Goal: Find specific page/section: Find specific page/section

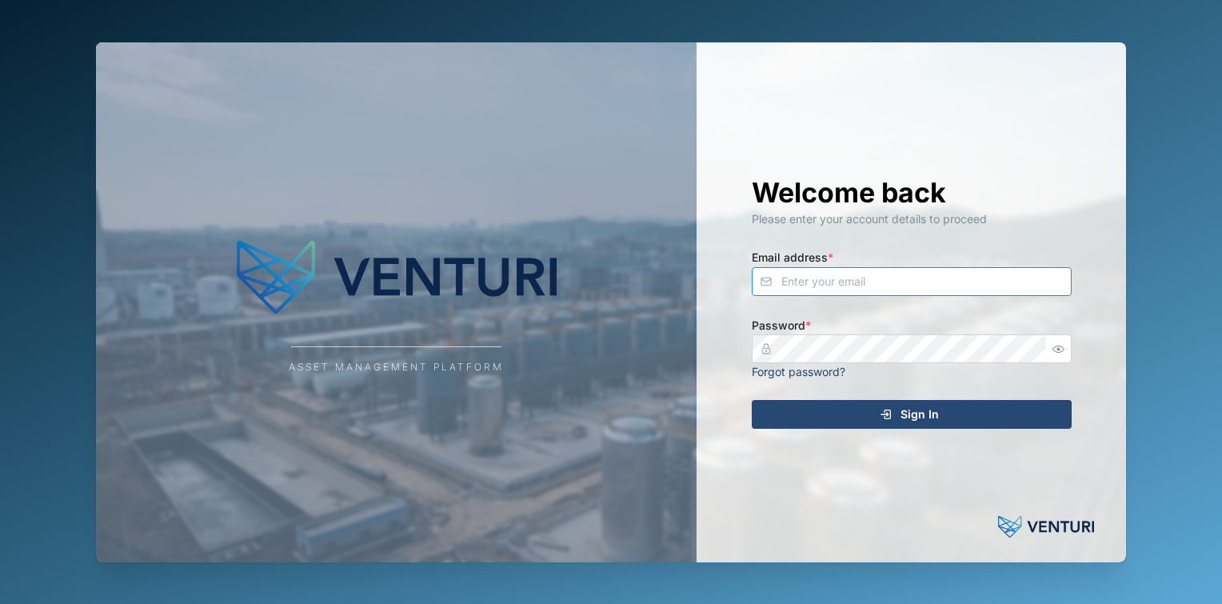
type input "fe-test-admin@venturi.io"
click at [784, 404] on div "Sign In" at bounding box center [909, 414] width 294 height 27
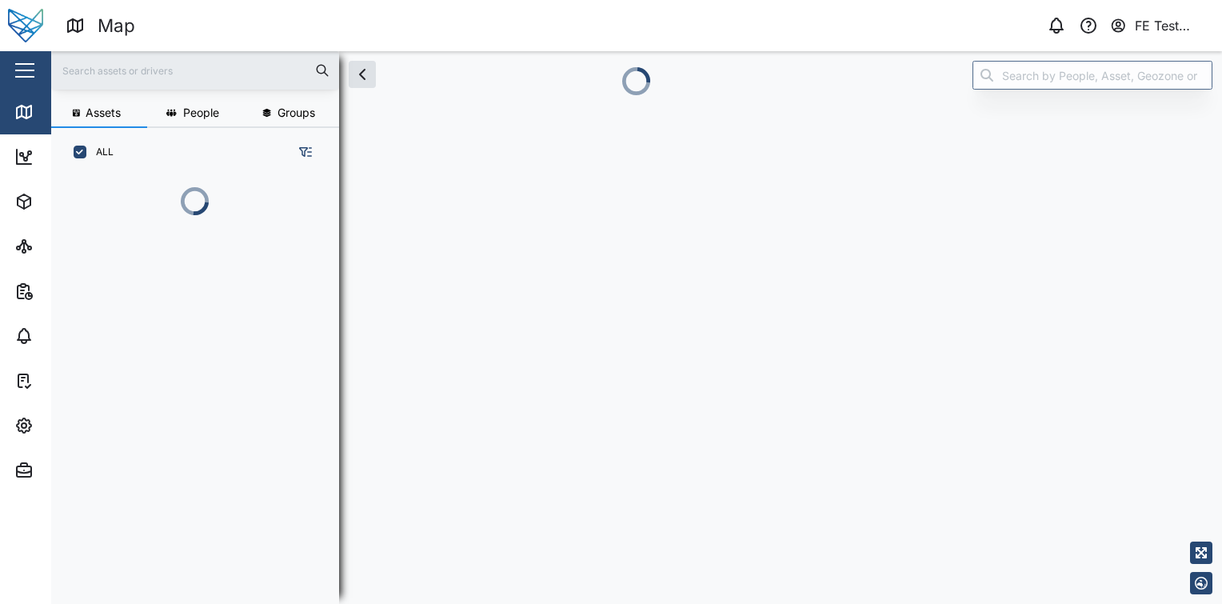
scroll to position [407, 250]
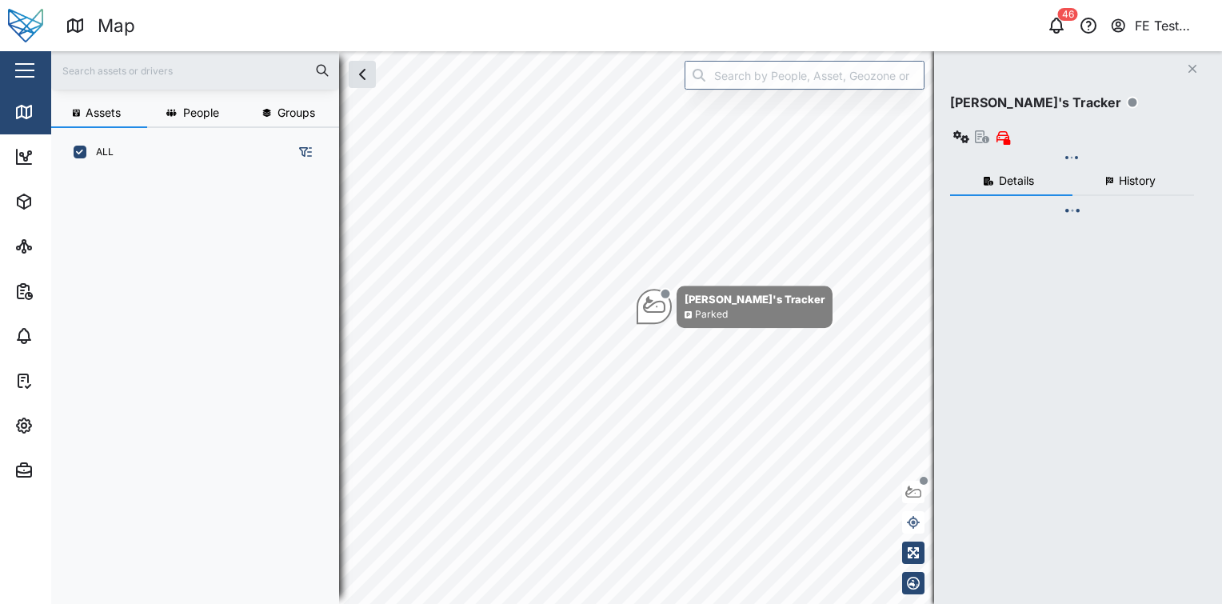
click at [34, 70] on div "button" at bounding box center [24, 71] width 19 height 2
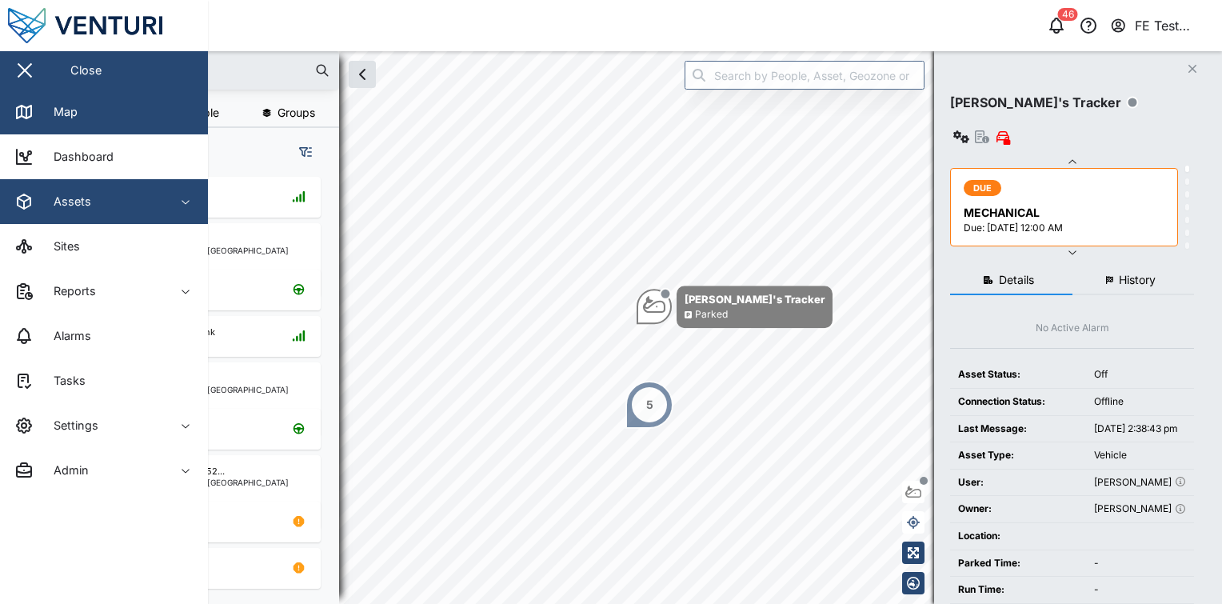
click at [108, 194] on div "Assets" at bounding box center [87, 201] width 146 height 19
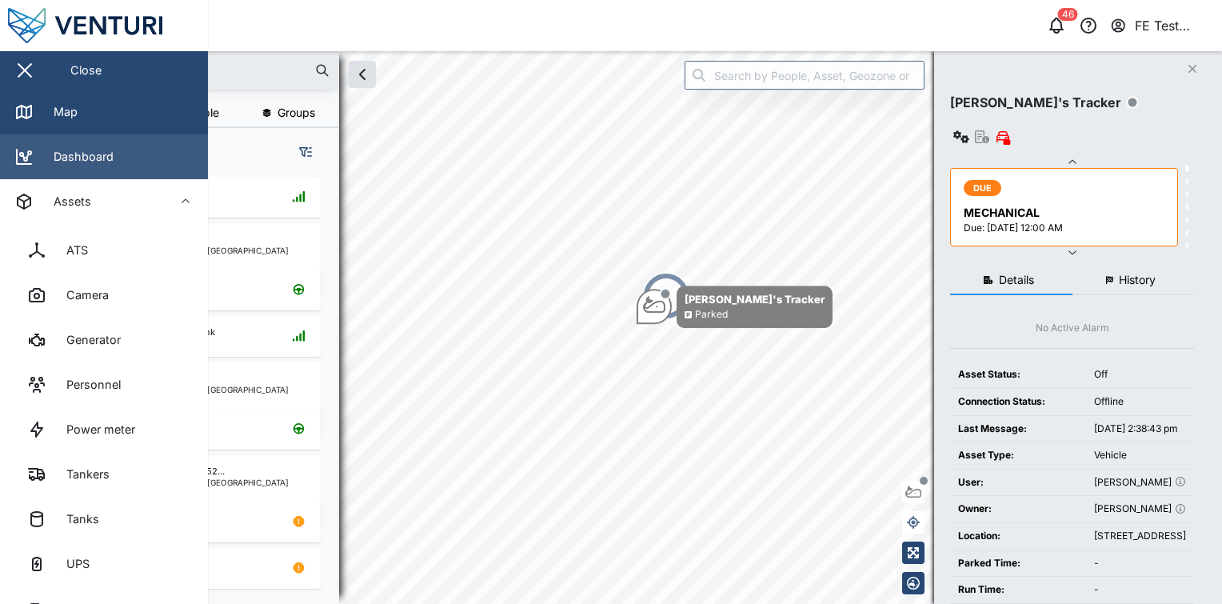
click at [122, 170] on link "Dashboard" at bounding box center [104, 156] width 208 height 45
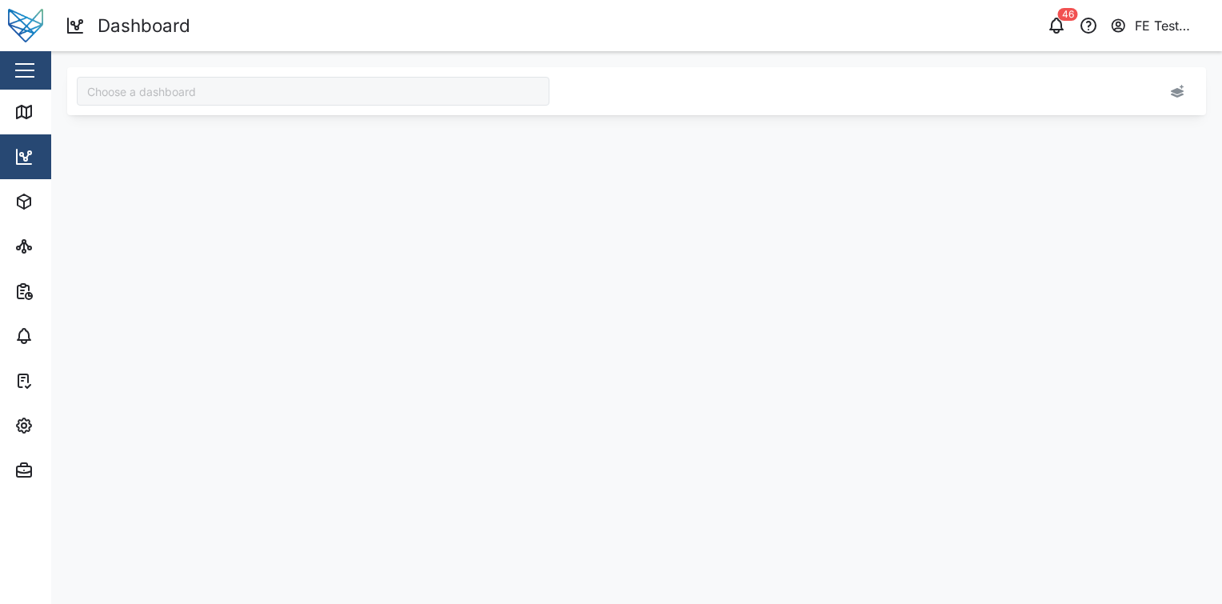
type input "Audit Dashboard"
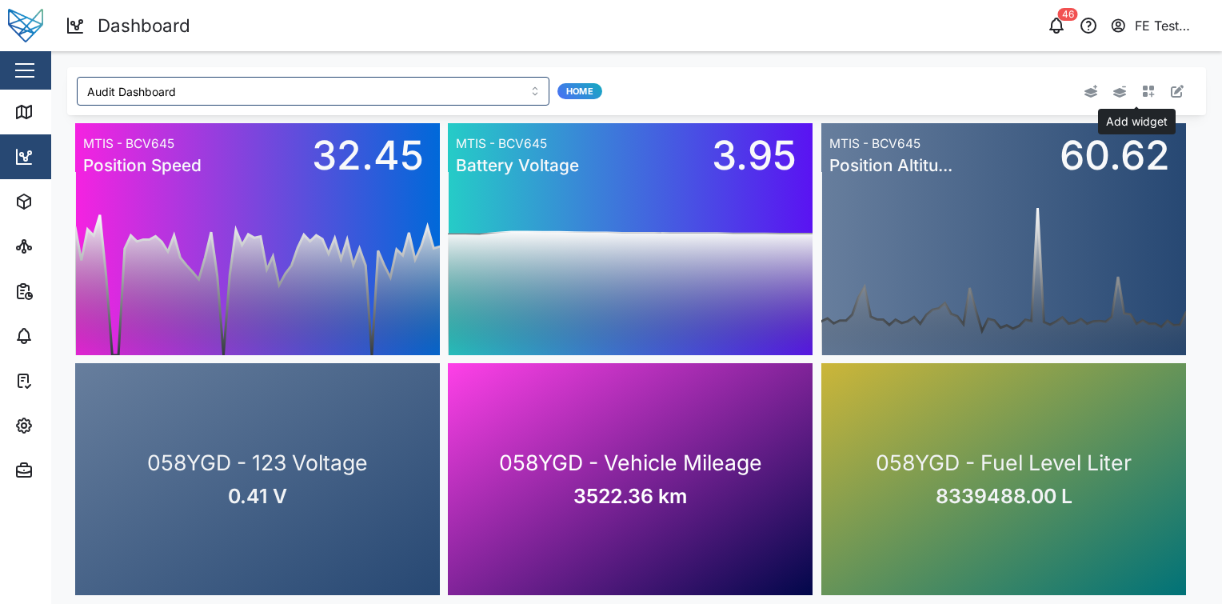
click at [1142, 95] on icon "button" at bounding box center [1148, 91] width 13 height 13
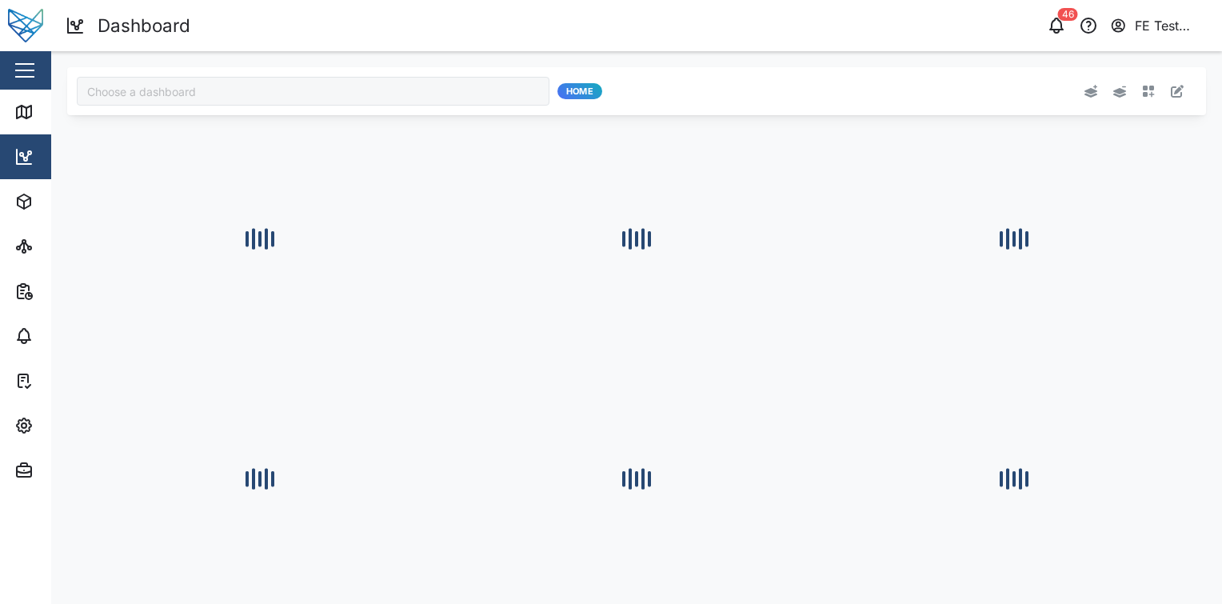
type input "Audit Dashboard"
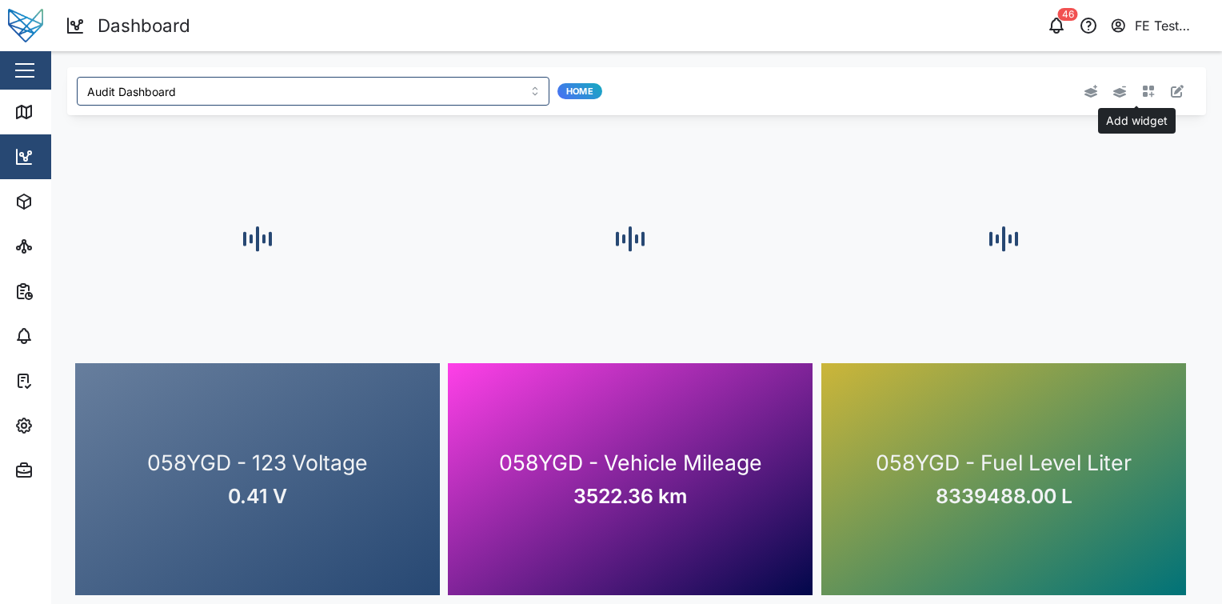
click at [1143, 94] on icon "button" at bounding box center [1149, 92] width 12 height 12
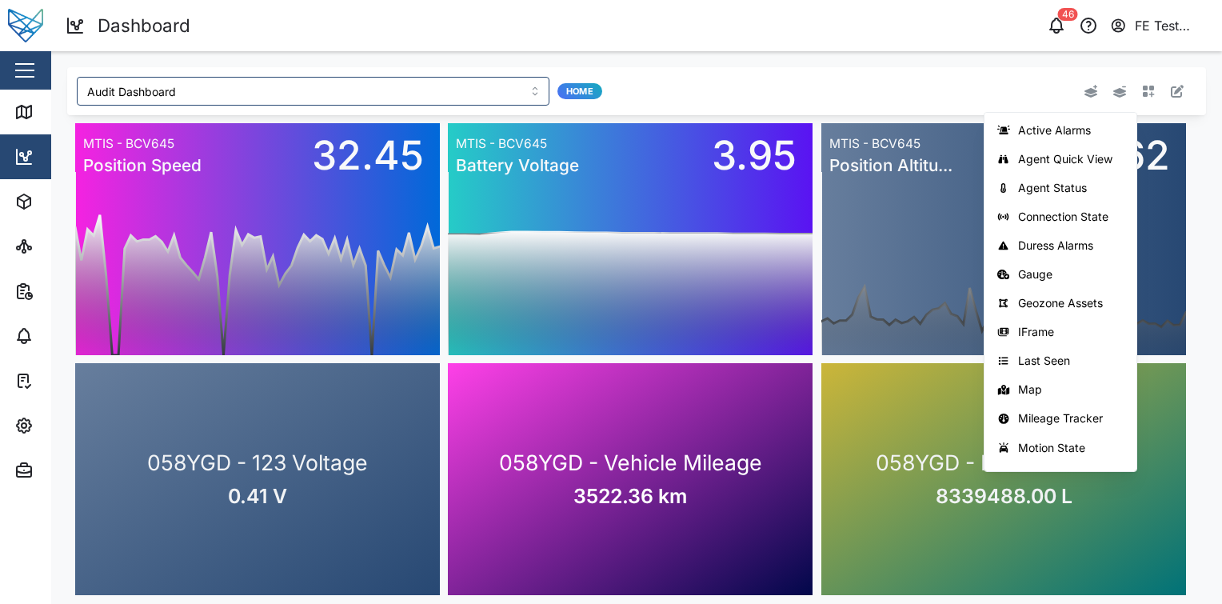
click at [835, 95] on div "Active Alarms Agent Quick View Agent Status Connection State Duress Alarms Gaug…" at bounding box center [962, 91] width 451 height 29
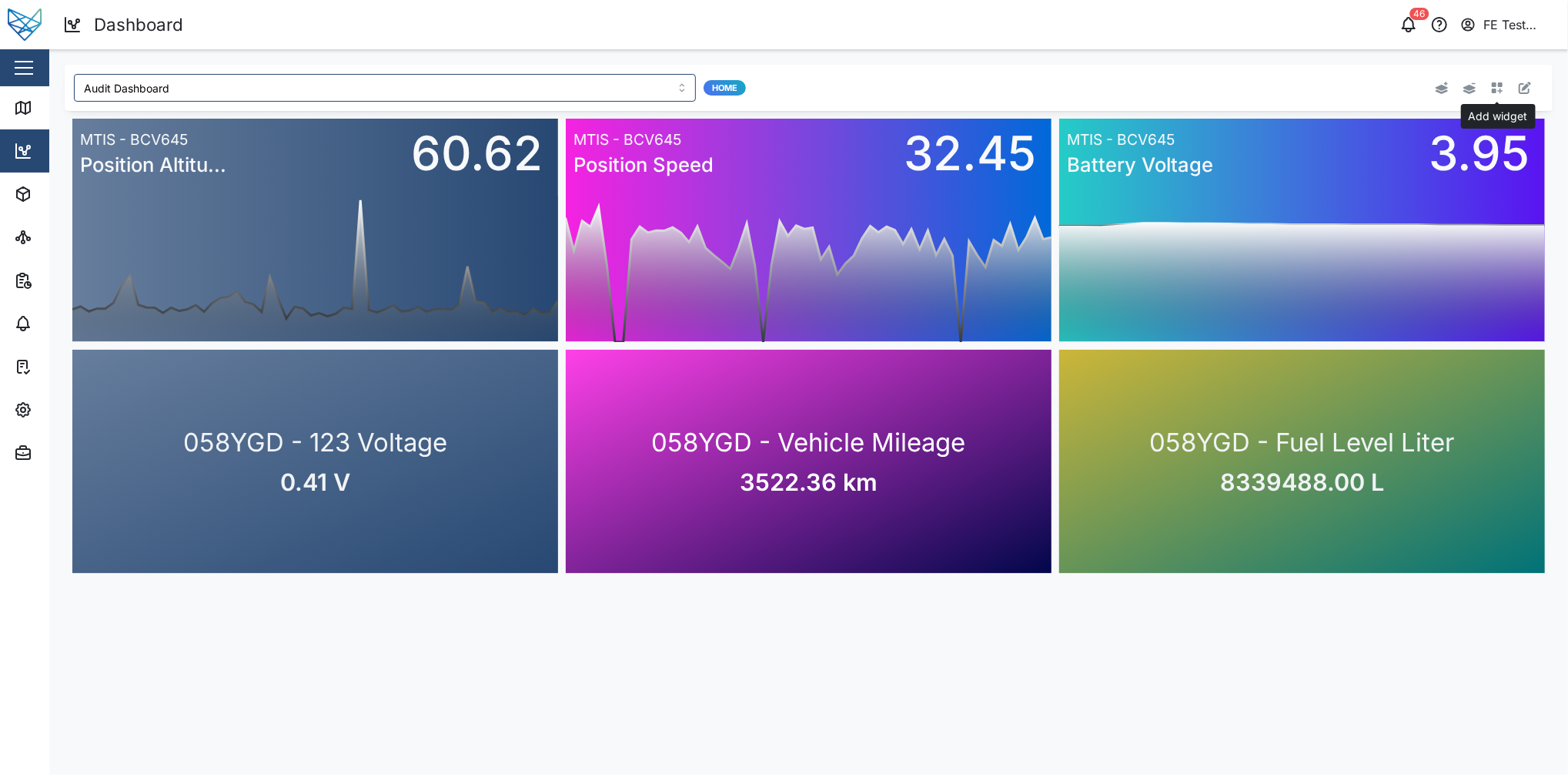
click at [1175, 79] on button "button" at bounding box center [1497, 88] width 21 height 21
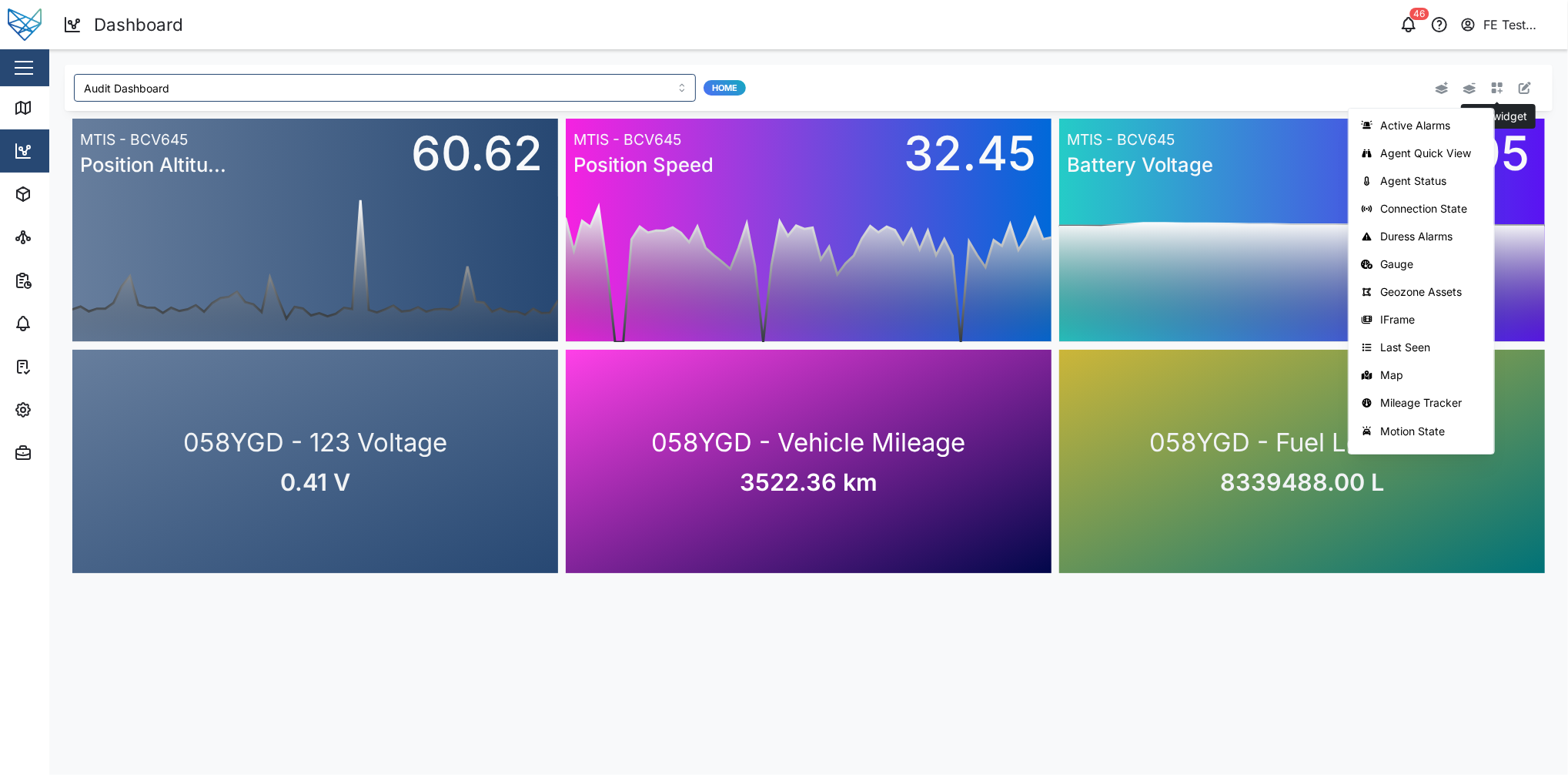
click at [1175, 79] on button "button" at bounding box center [1497, 88] width 21 height 21
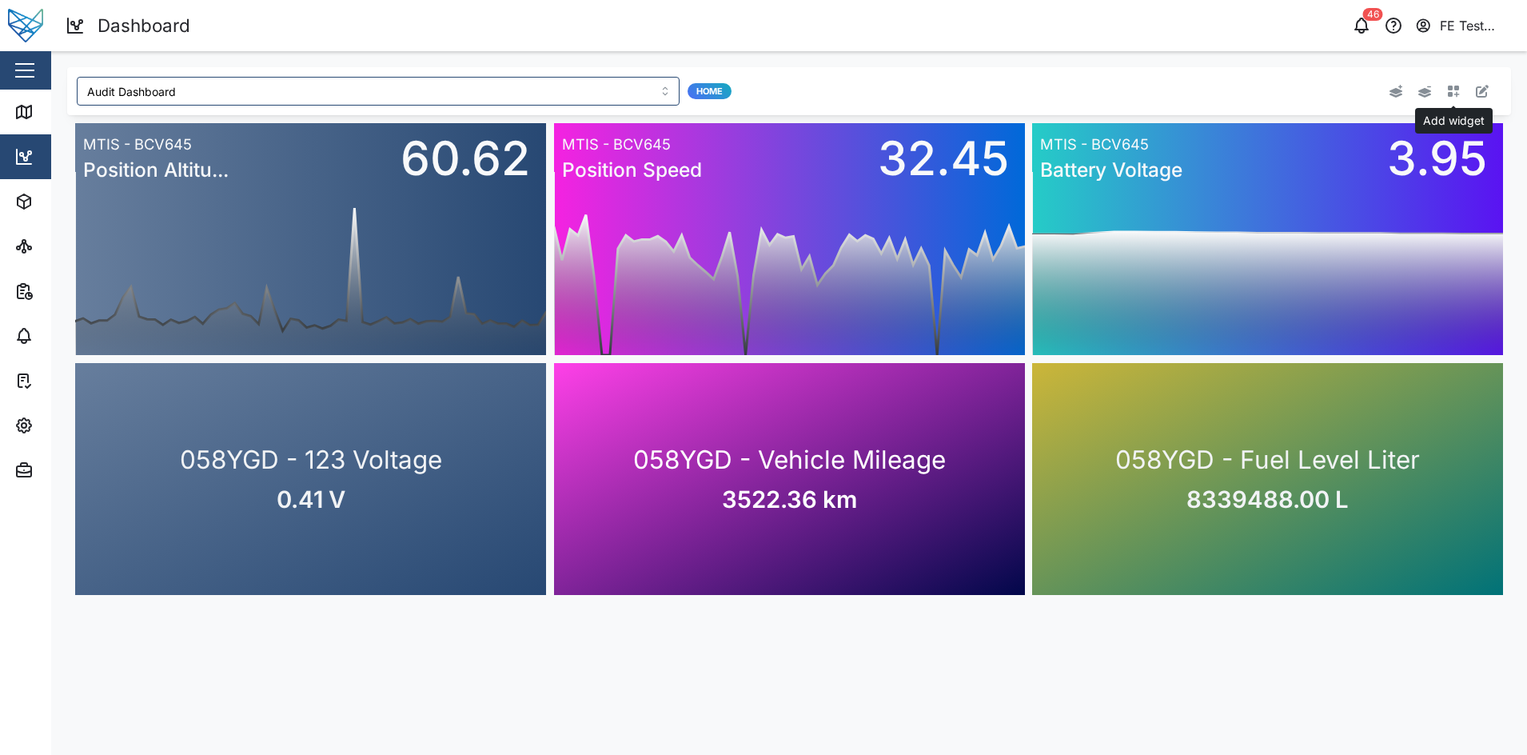
click at [1221, 92] on icon "button" at bounding box center [1453, 91] width 13 height 13
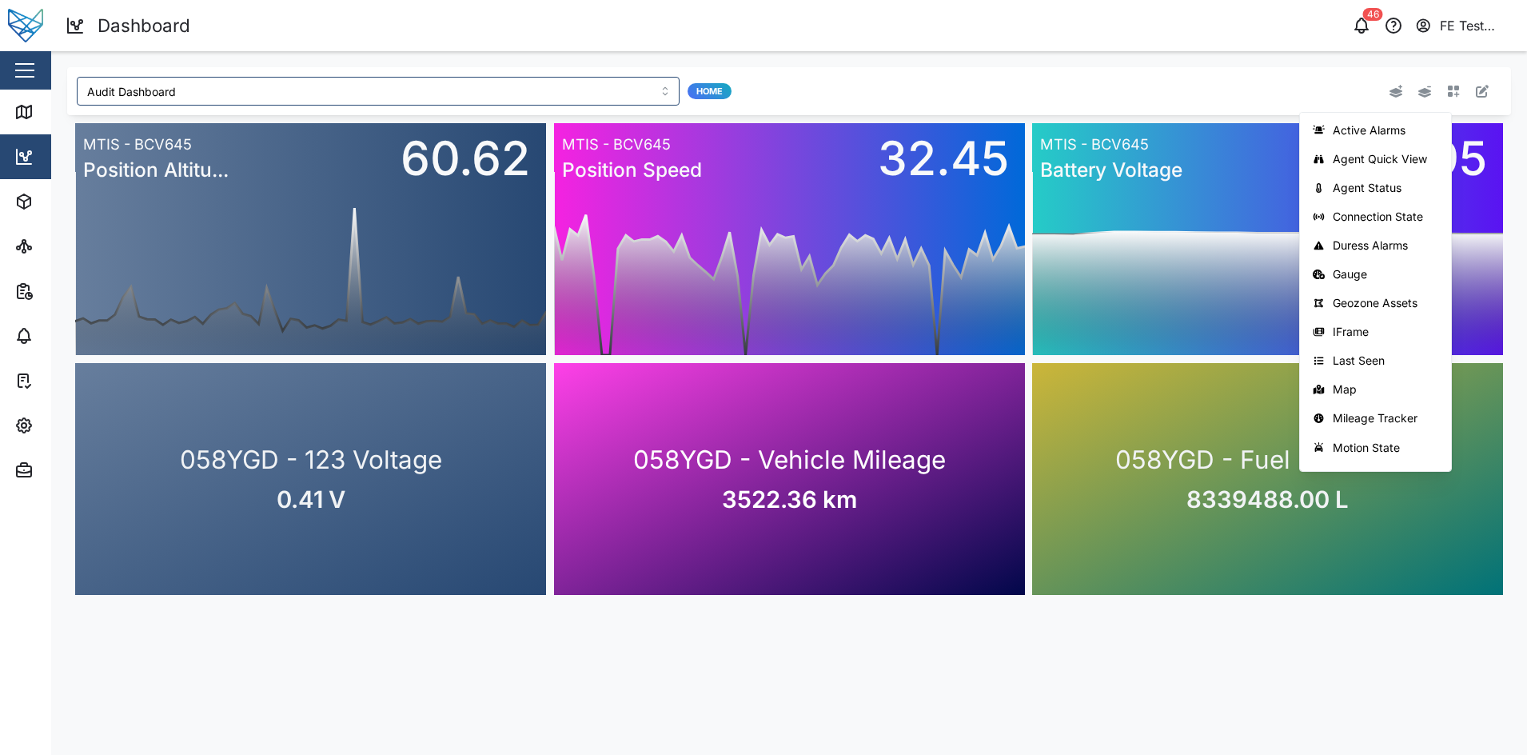
click at [1136, 83] on div "Active Alarms Agent Quick View Agent Status Connection State Duress Alarms Gaug…" at bounding box center [1205, 91] width 578 height 29
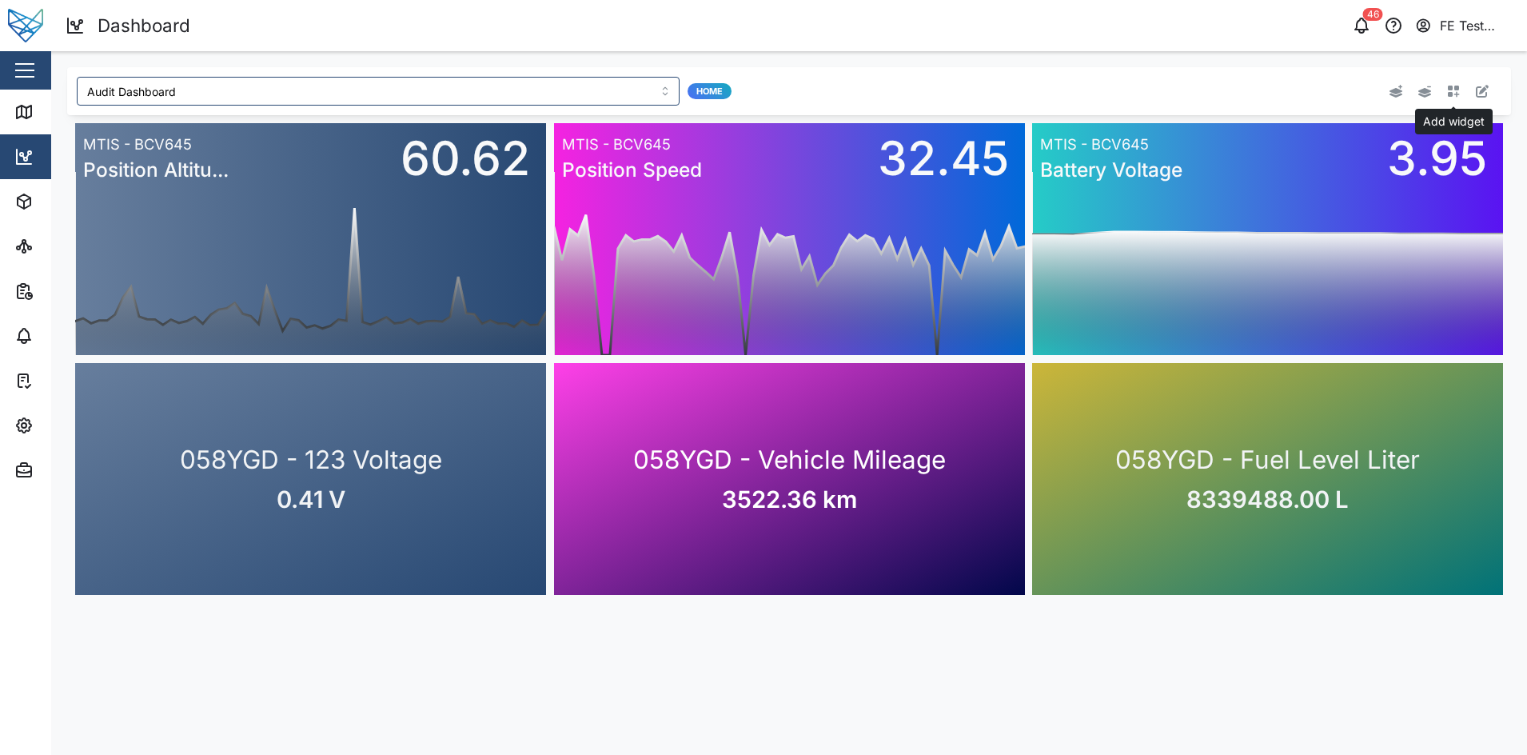
click at [1221, 94] on icon "button" at bounding box center [1453, 91] width 13 height 13
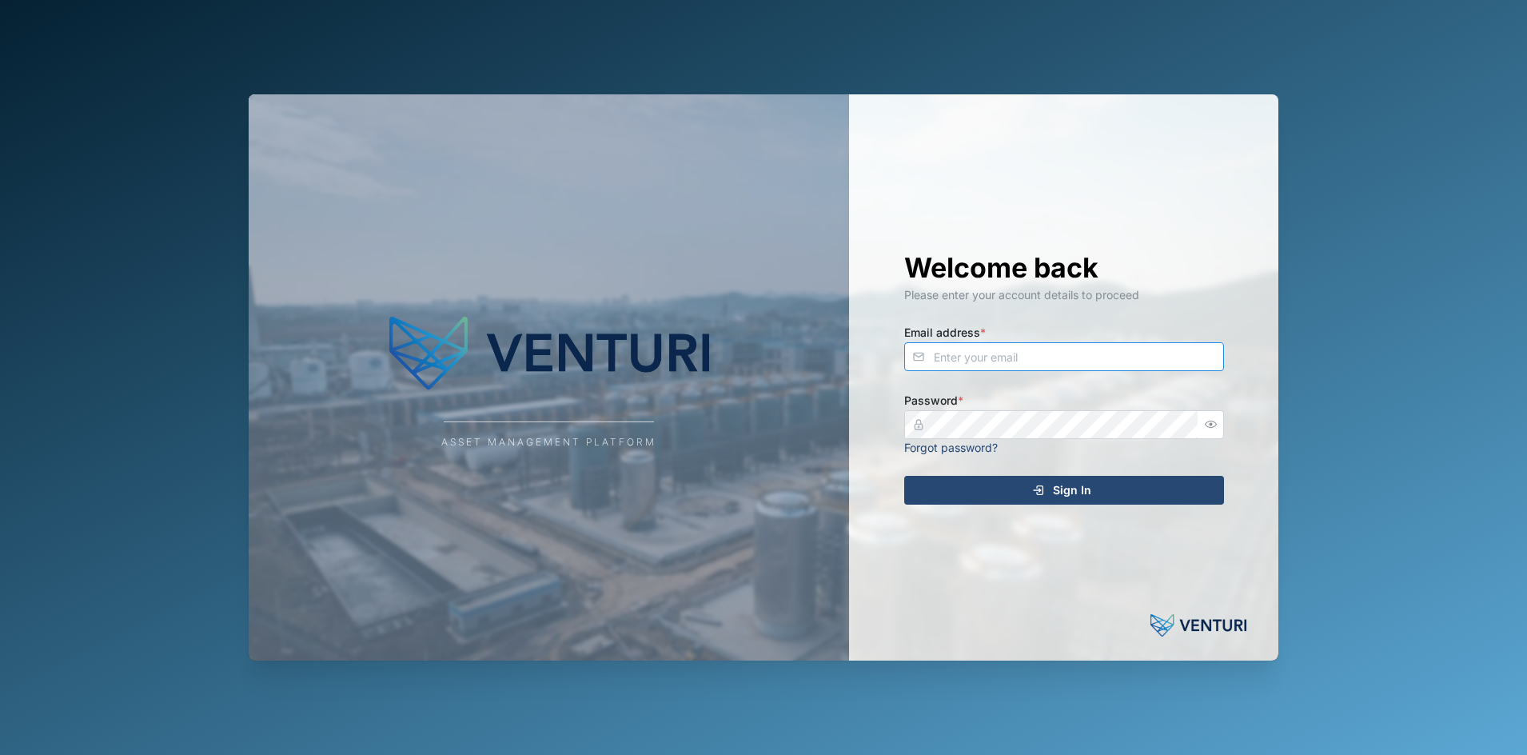
type input "[EMAIL_ADDRESS][DOMAIN_NAME]"
click at [979, 475] on div "Welcome back Please enter your account details to proceed Email address * fe-te…" at bounding box center [1064, 377] width 384 height 566
click at [979, 485] on div "Sign In" at bounding box center [1062, 490] width 294 height 27
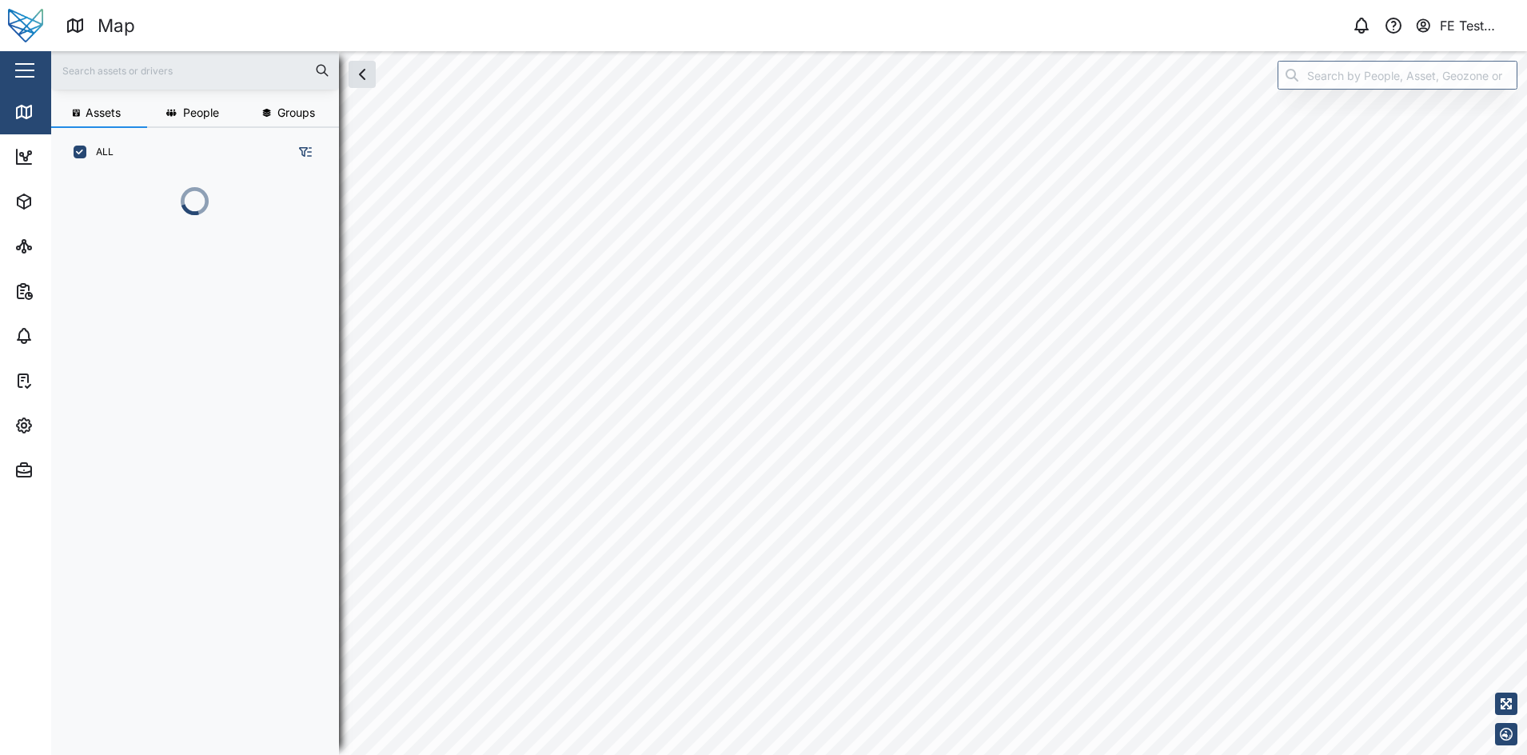
scroll to position [556, 247]
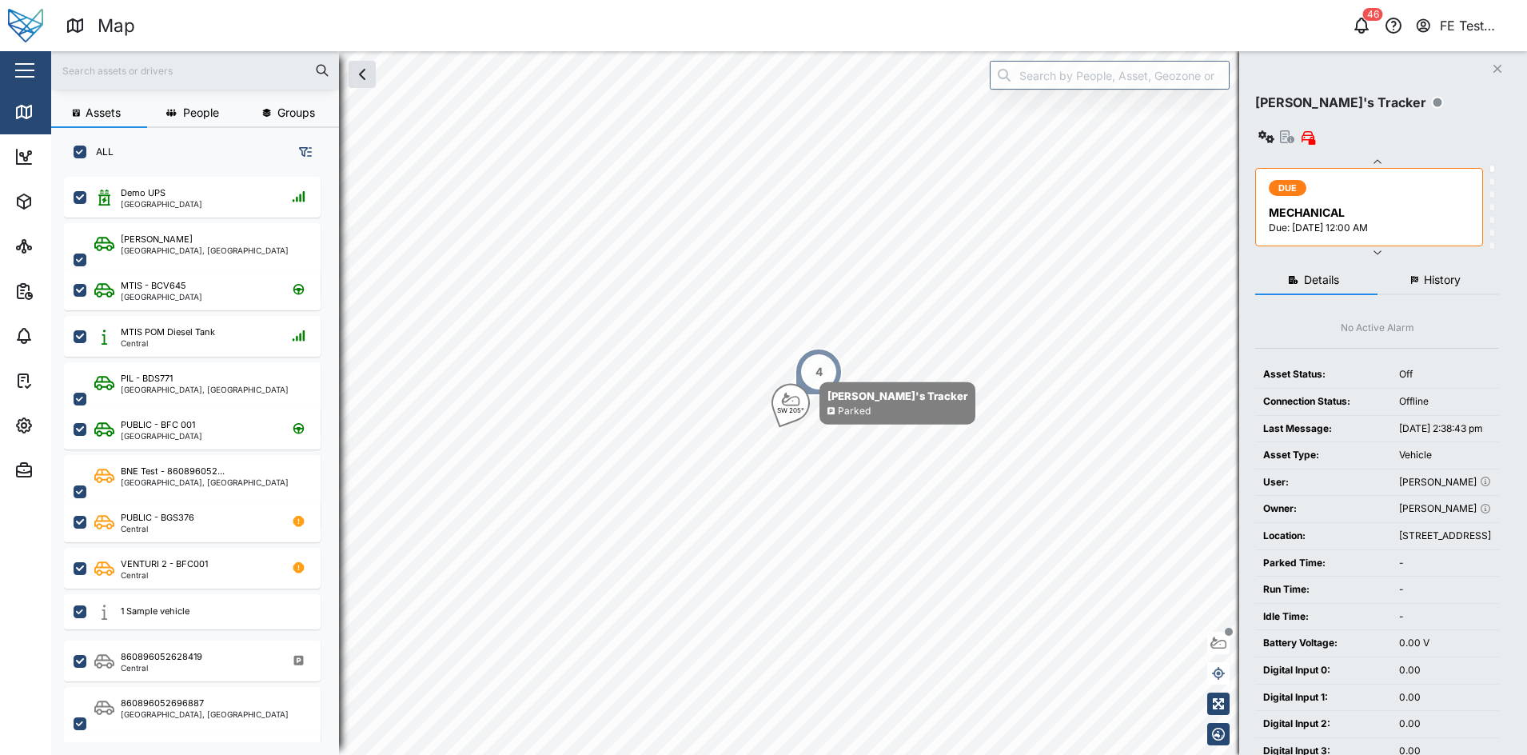
click at [16, 54] on div "Close" at bounding box center [104, 70] width 208 height 38
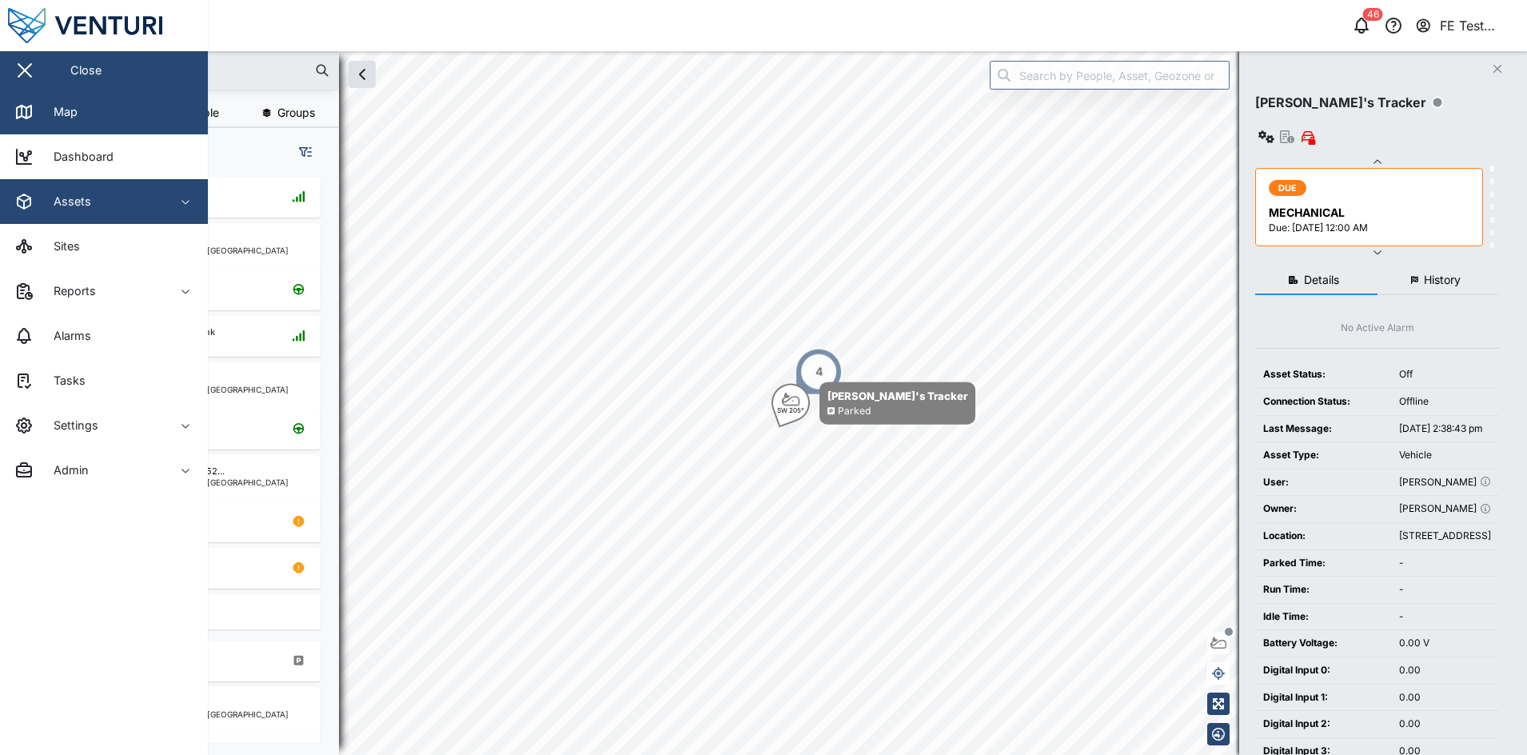
click at [134, 220] on span "Assets" at bounding box center [87, 201] width 146 height 45
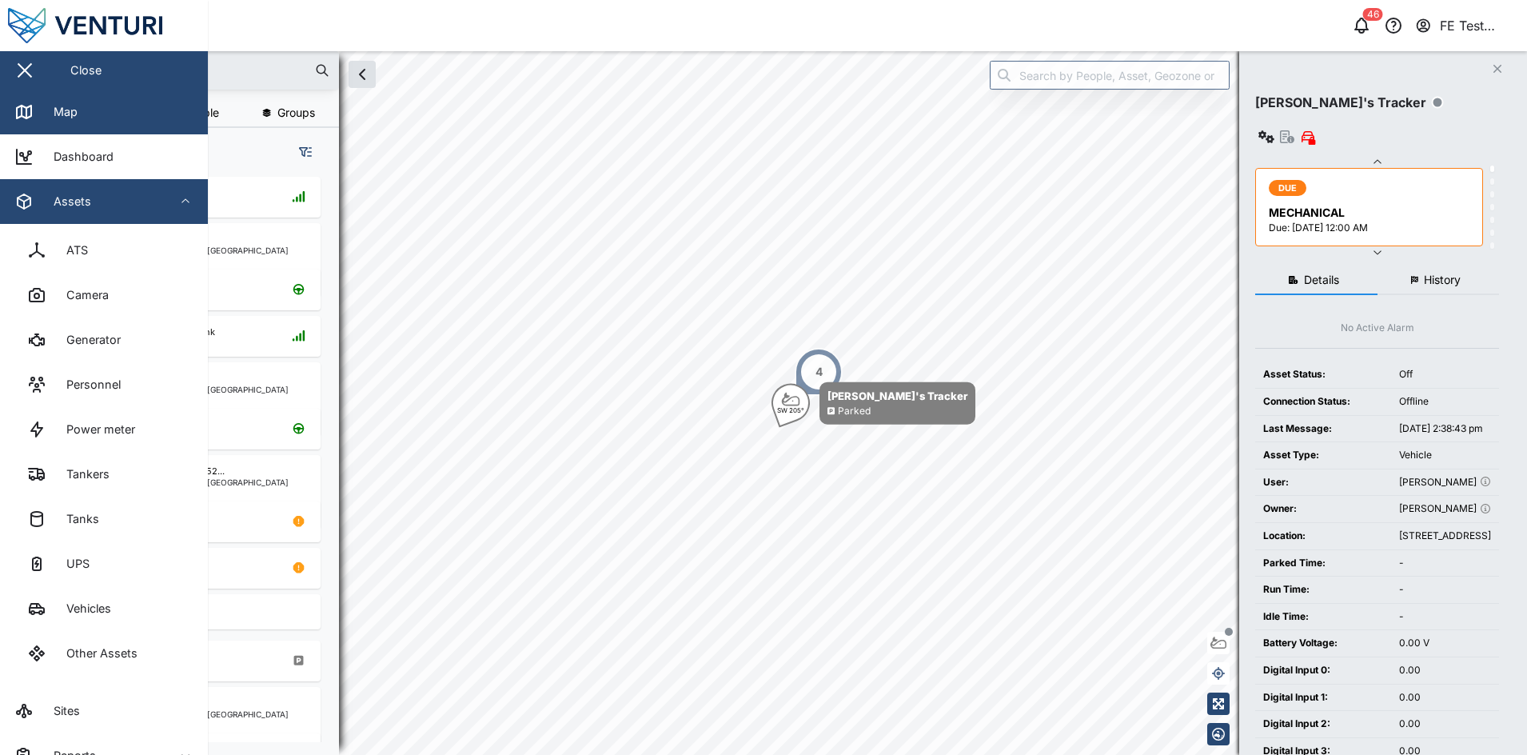
click at [143, 221] on span "Assets" at bounding box center [87, 201] width 146 height 45
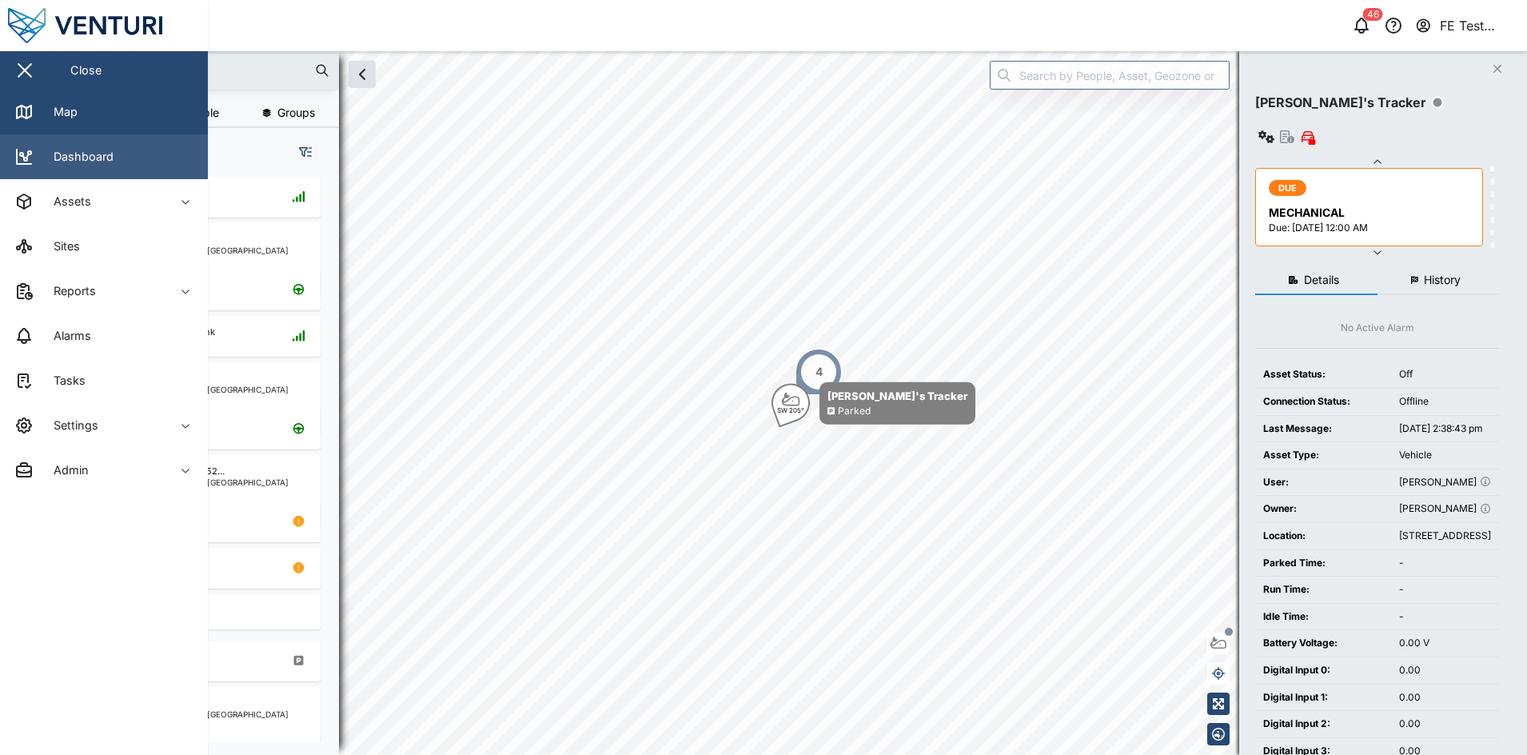
click at [134, 166] on link "Dashboard" at bounding box center [104, 156] width 208 height 45
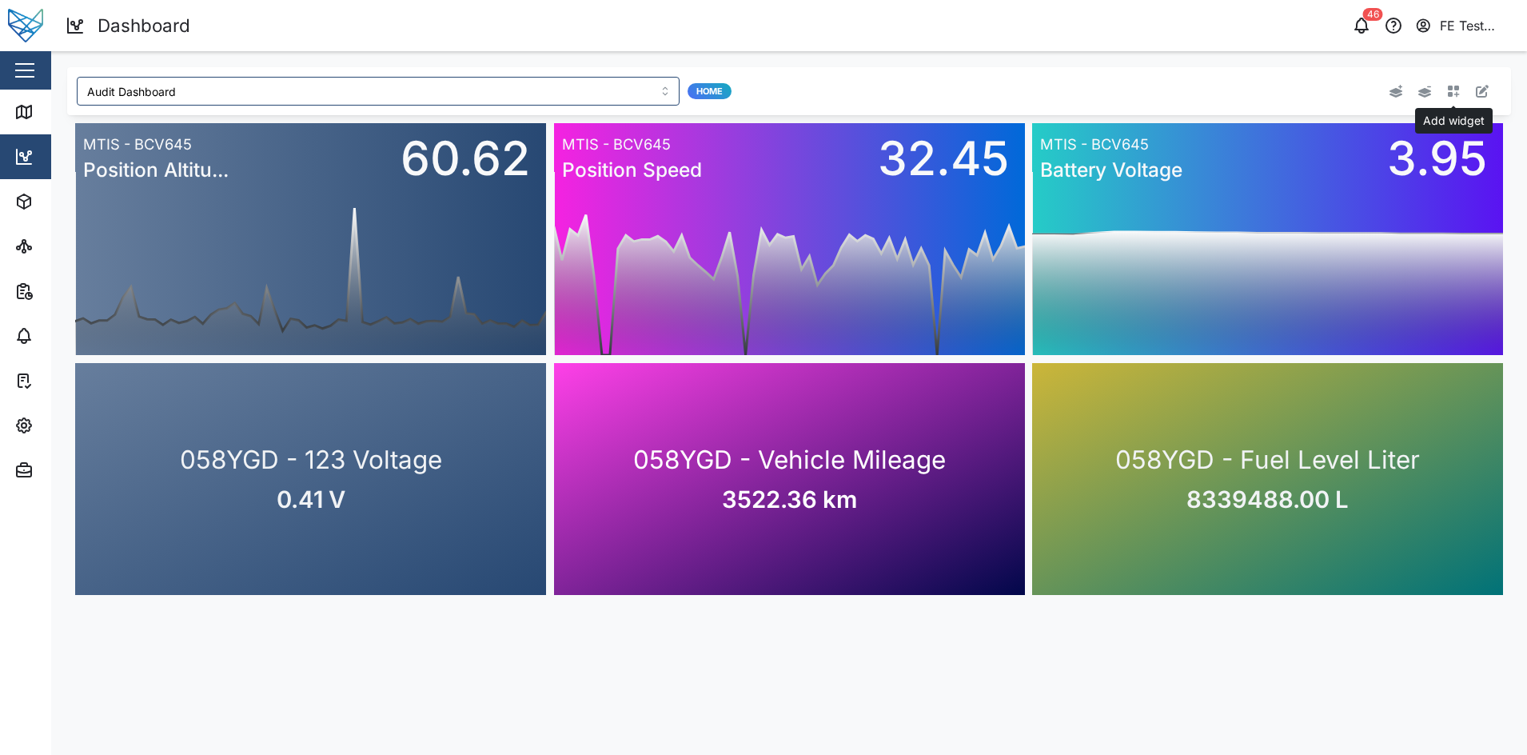
click at [1459, 83] on button "button" at bounding box center [1454, 91] width 22 height 22
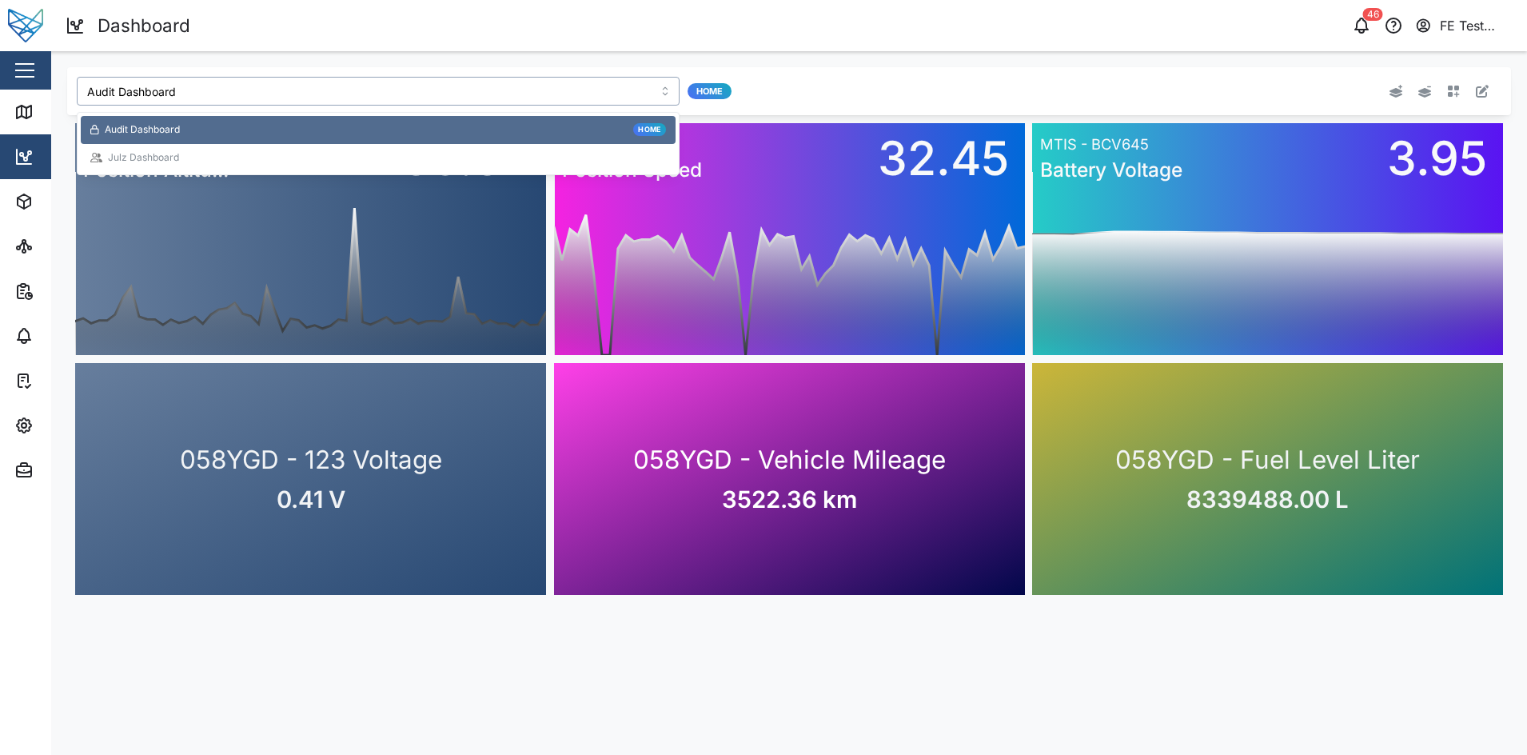
click at [300, 82] on input "Audit Dashboard" at bounding box center [378, 91] width 603 height 29
click at [291, 168] on div "Julz Dashboard" at bounding box center [378, 158] width 595 height 28
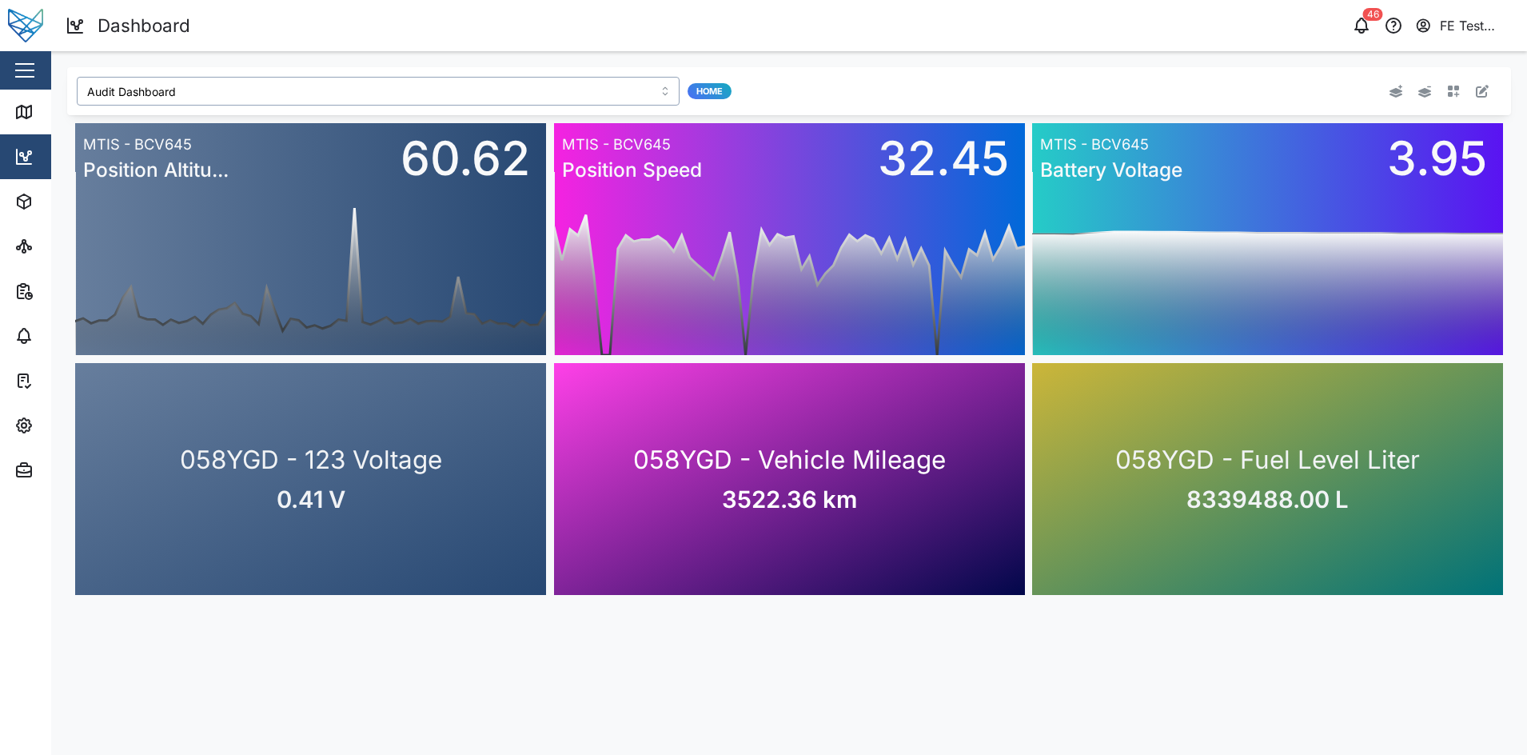
type input "Julz Dashboard"
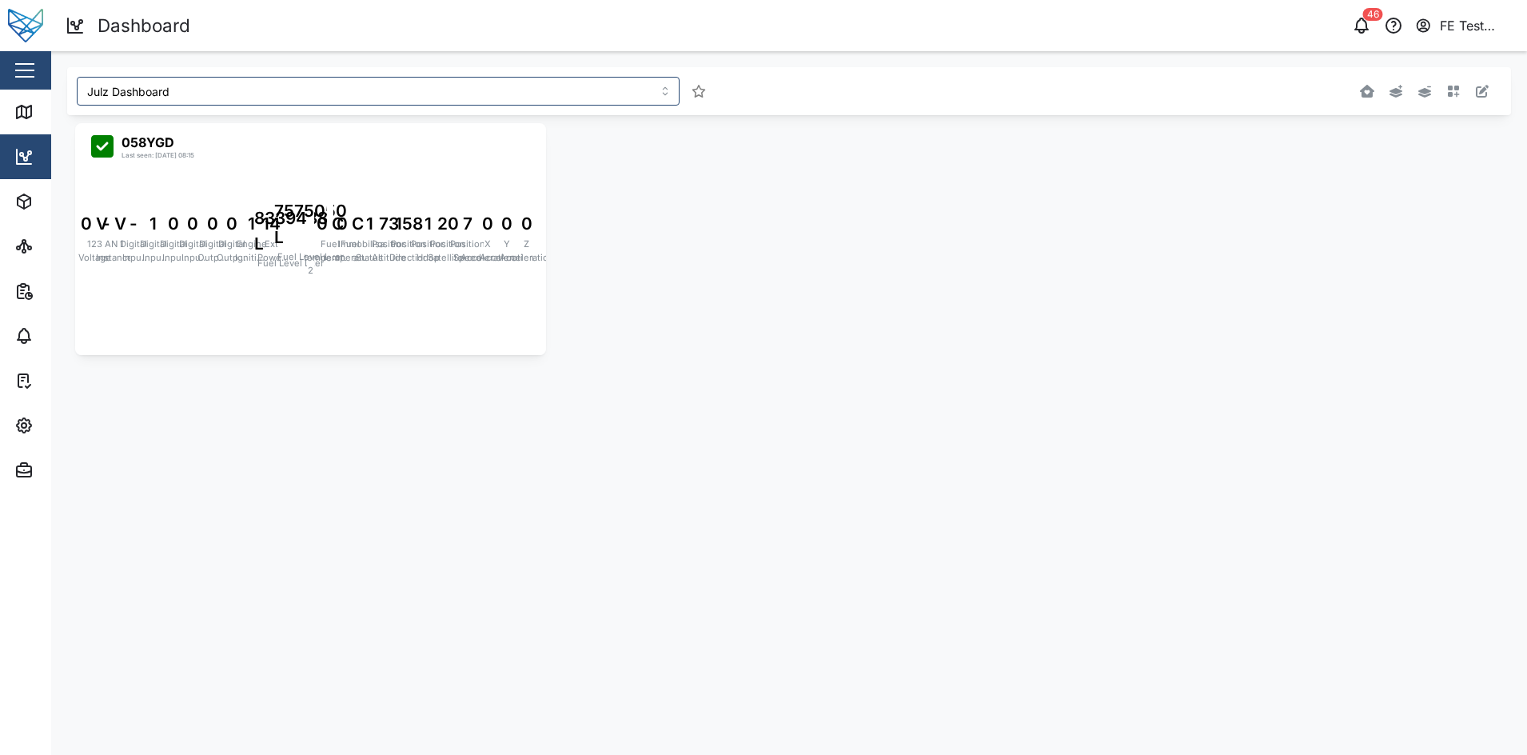
click at [662, 281] on div "058YGD Last seen: [DATE] 08:15 0 V 123 Voltage - V AN 1 Instance - Digital Inpu…" at bounding box center [789, 239] width 1444 height 248
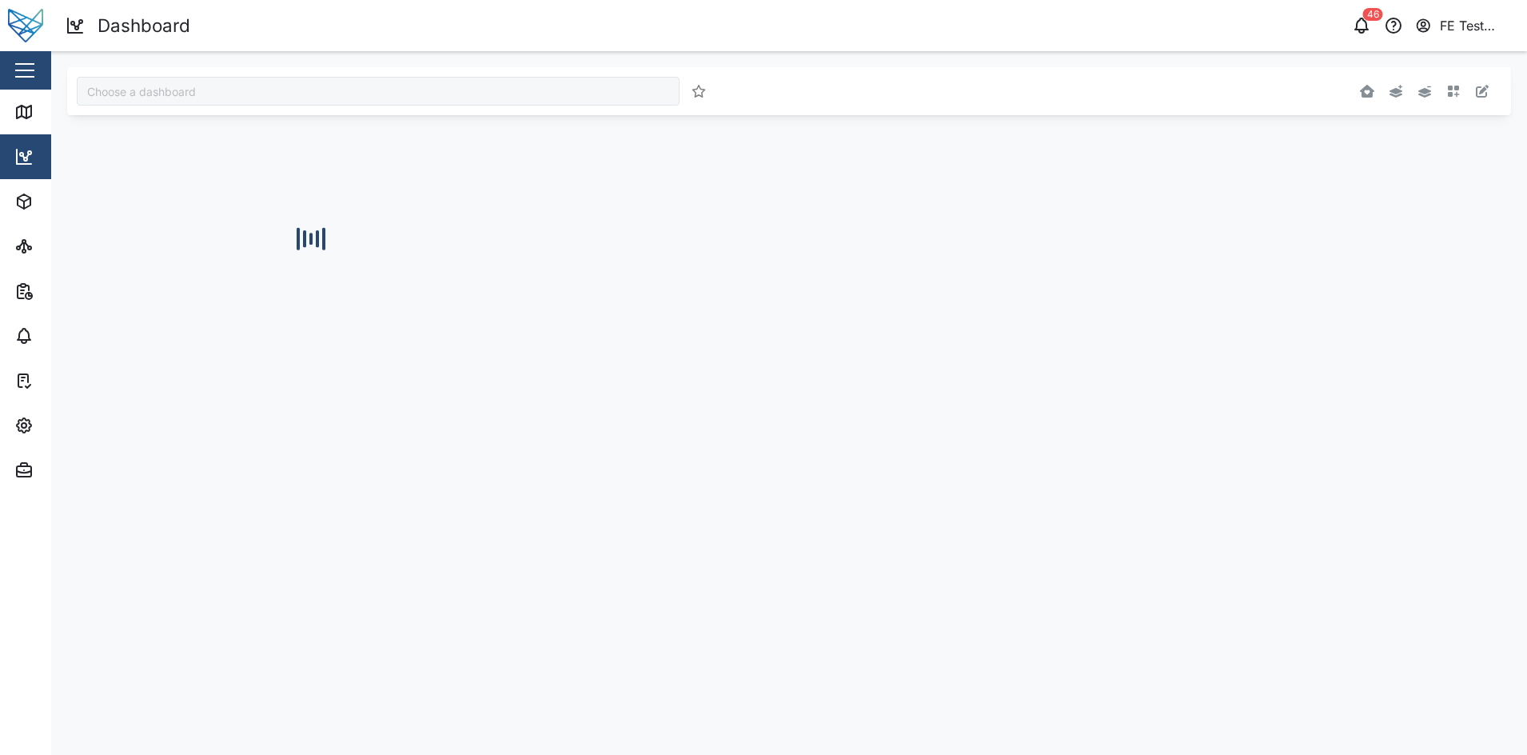
click at [529, 87] on div at bounding box center [378, 91] width 603 height 29
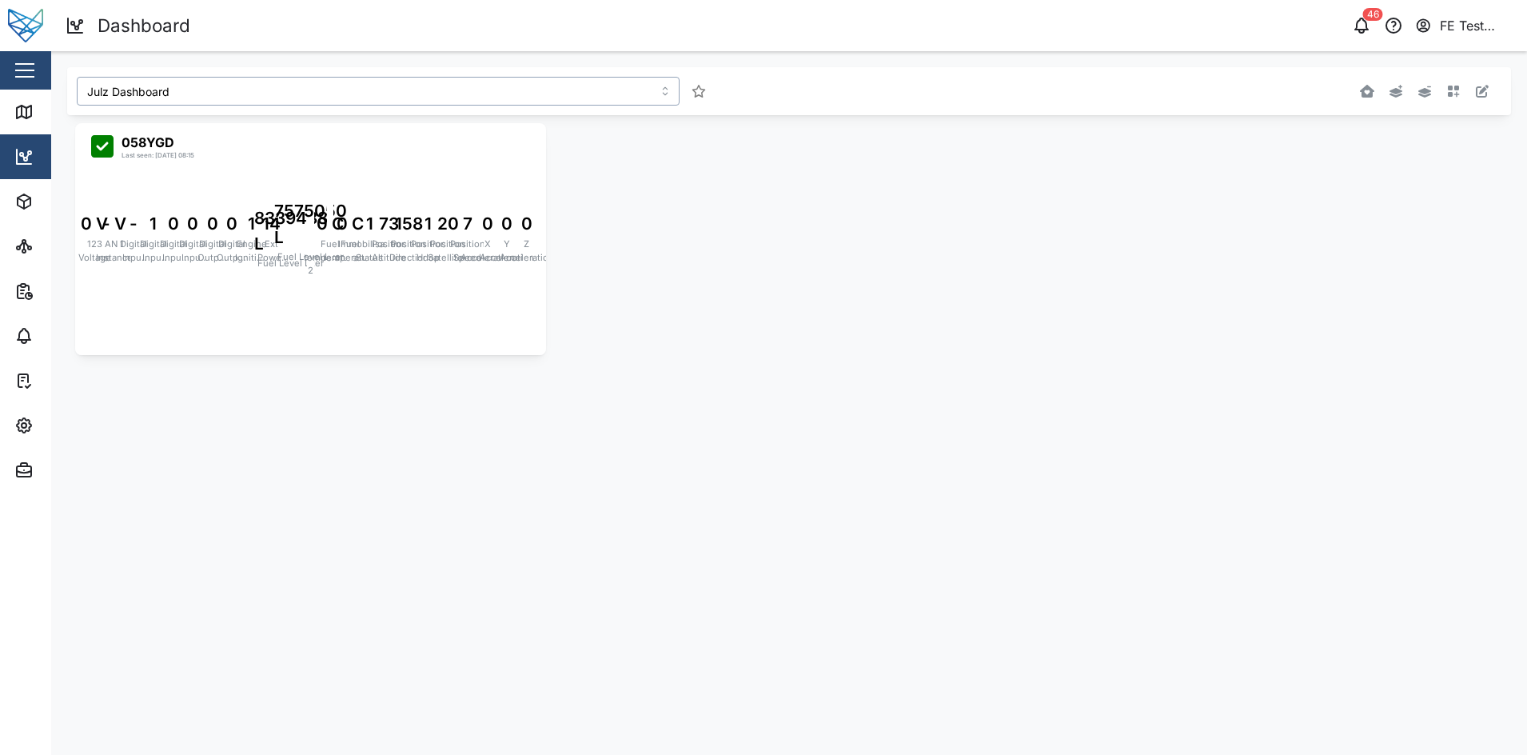
click at [521, 89] on input "Julz Dashboard" at bounding box center [378, 91] width 603 height 29
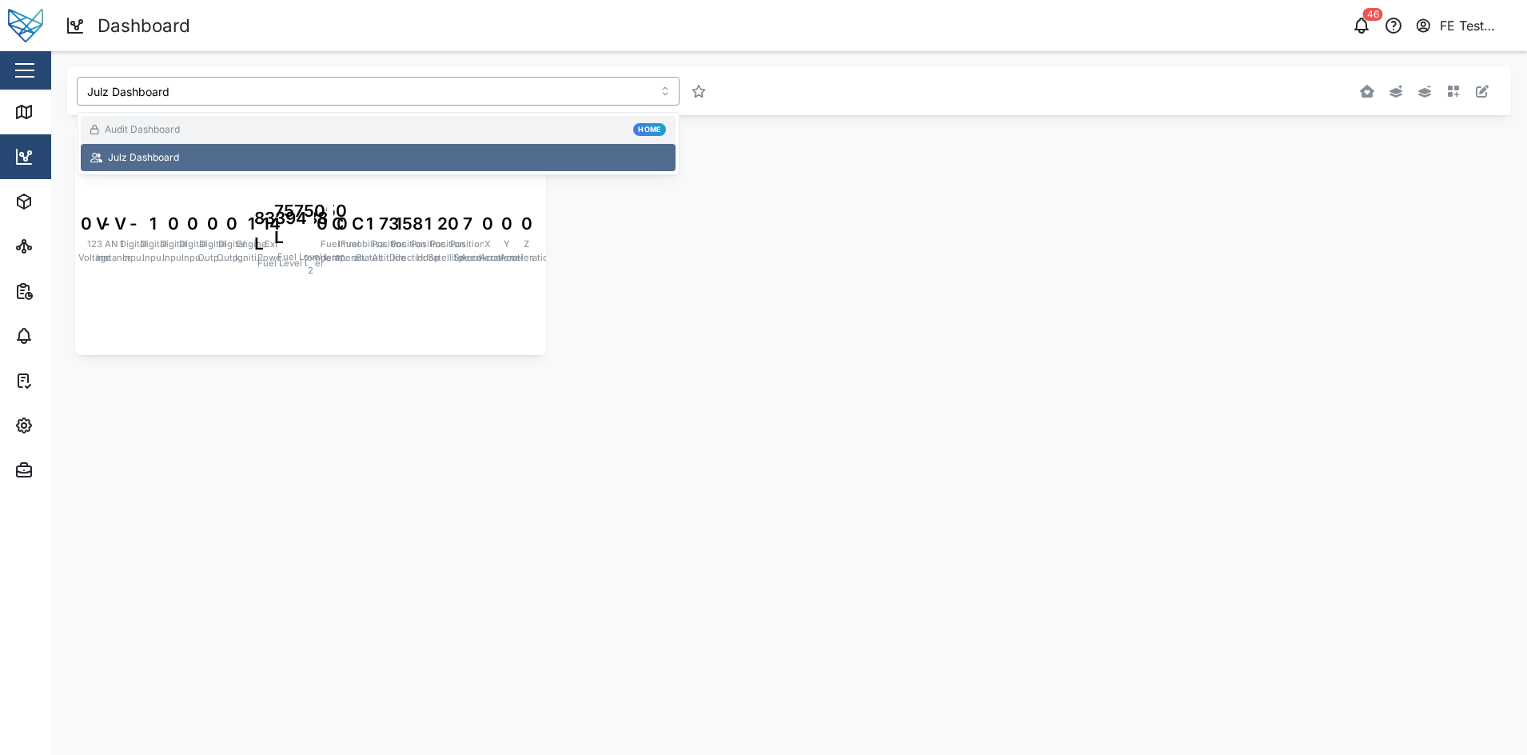
click at [469, 132] on div "Audit Dashboard Home" at bounding box center [378, 129] width 576 height 15
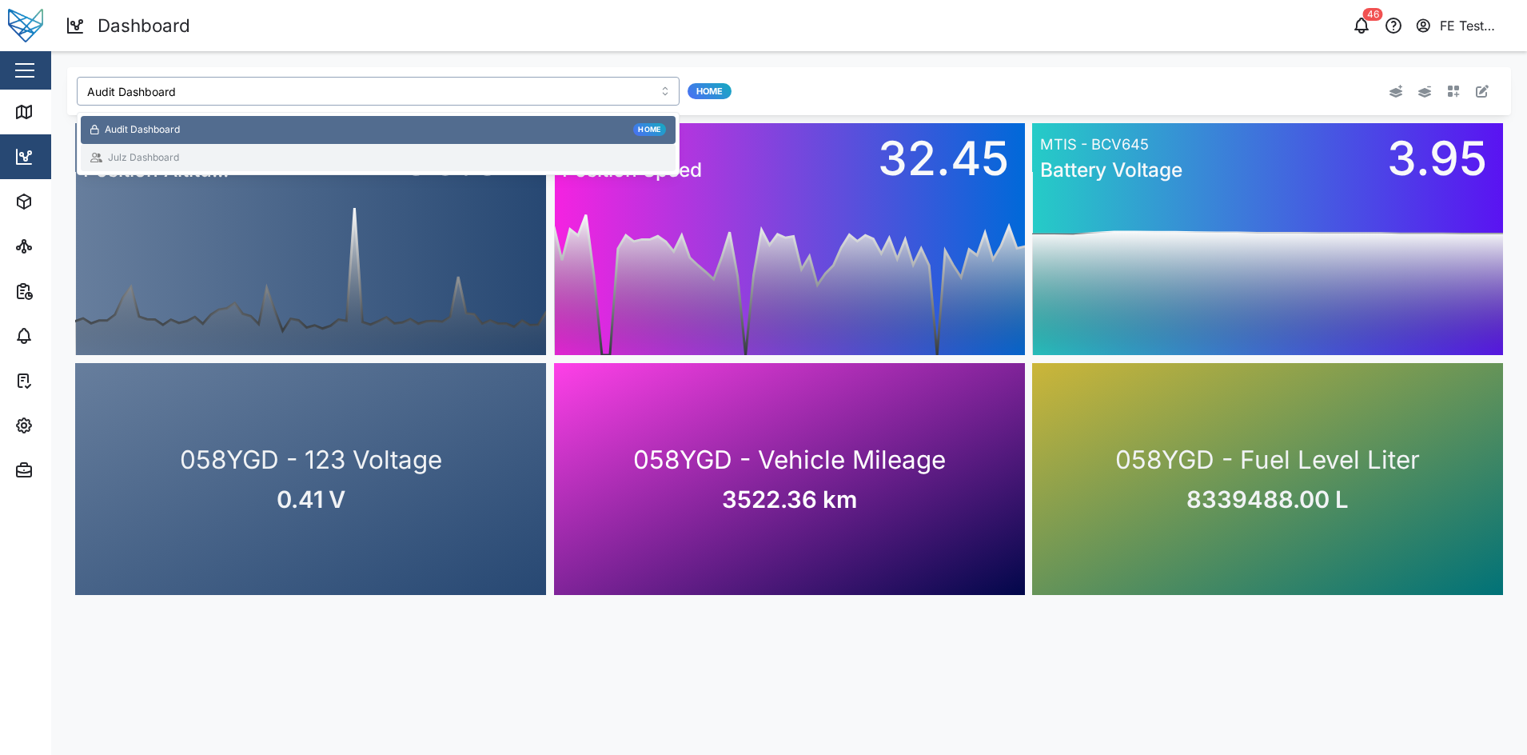
click at [649, 155] on div "Julz Dashboard" at bounding box center [378, 157] width 576 height 15
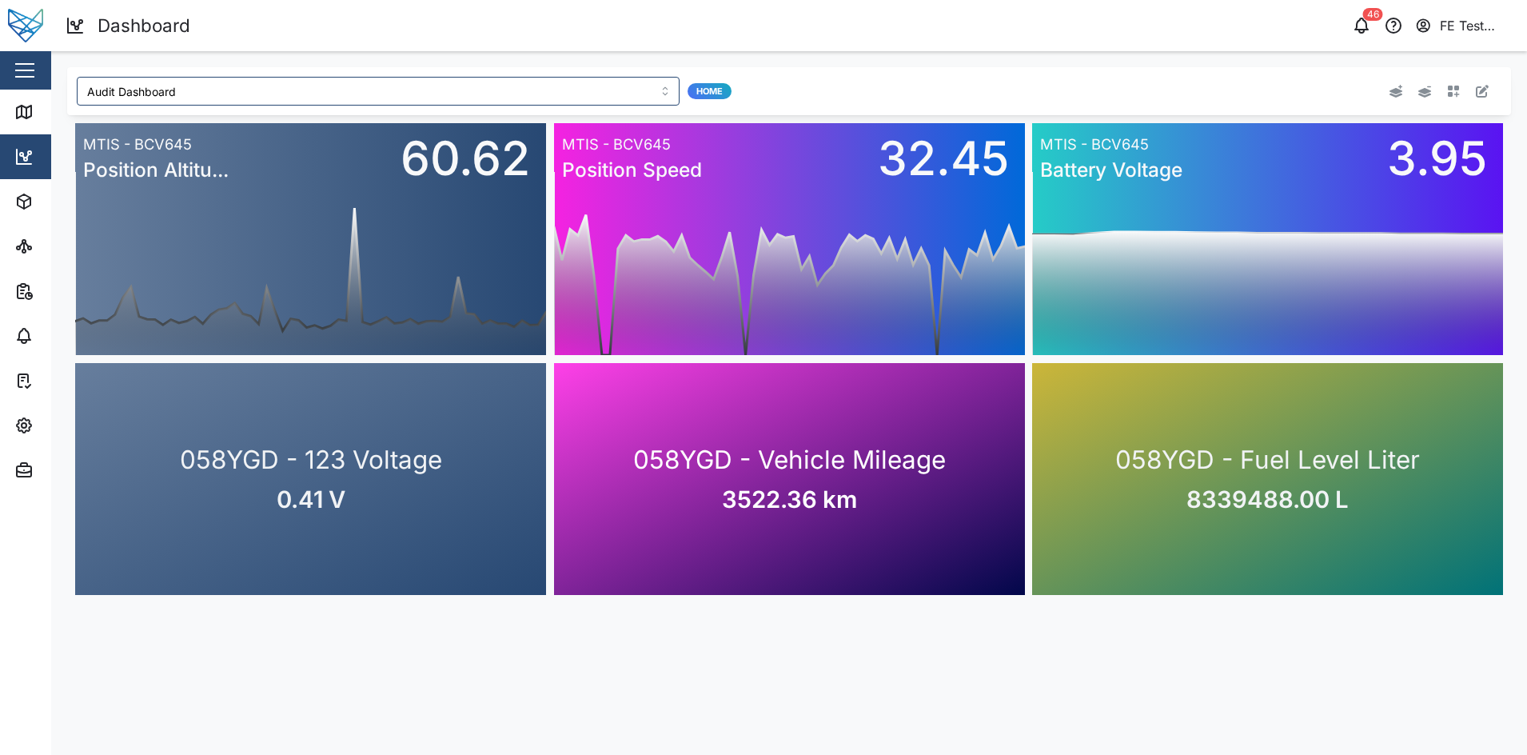
type input "Julz Dashboard"
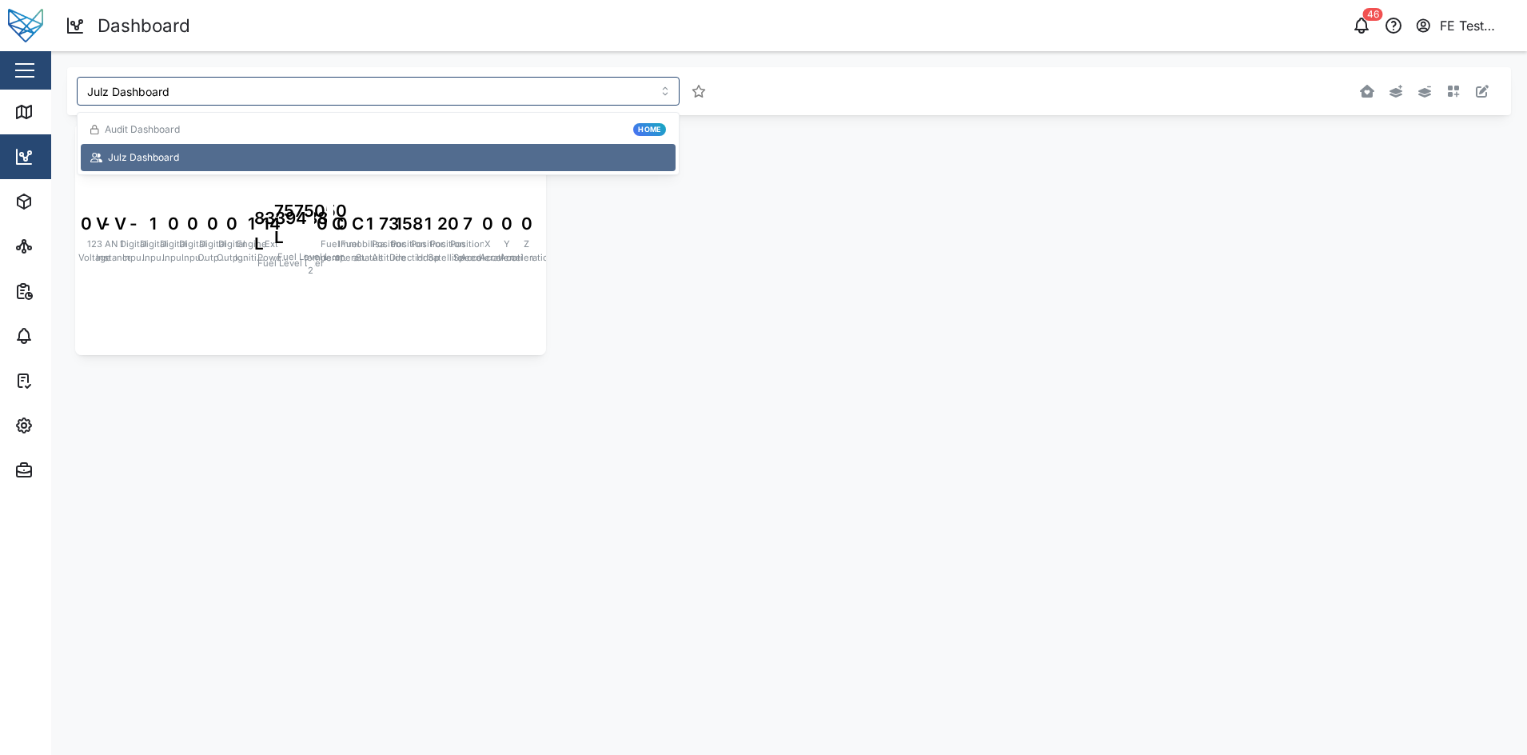
click at [697, 229] on div "058YGD Last seen: 04/09/2025 08:15 0 V 123 Voltage - V AN 1 Instance - Digital …" at bounding box center [789, 239] width 1444 height 248
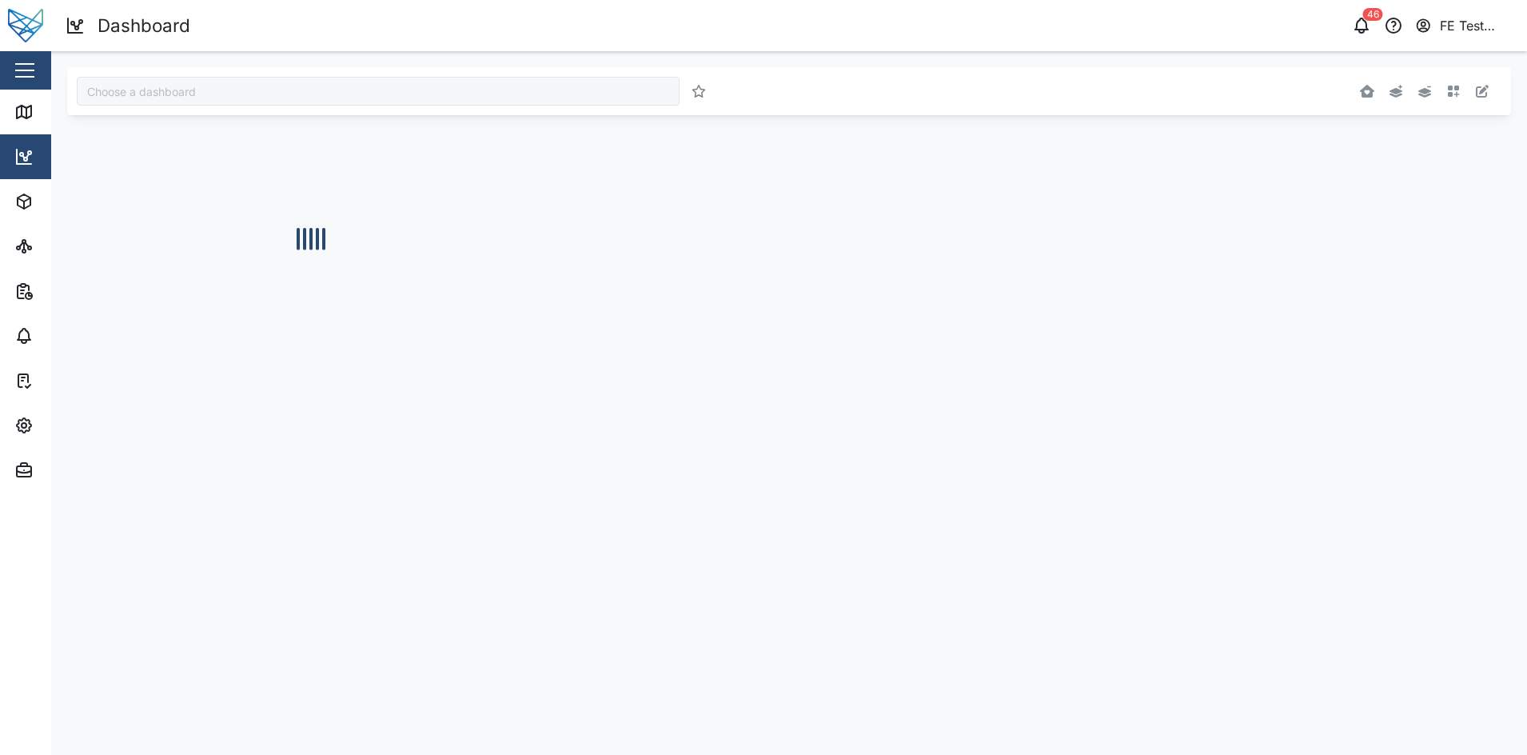
type input "Julz Dashboard"
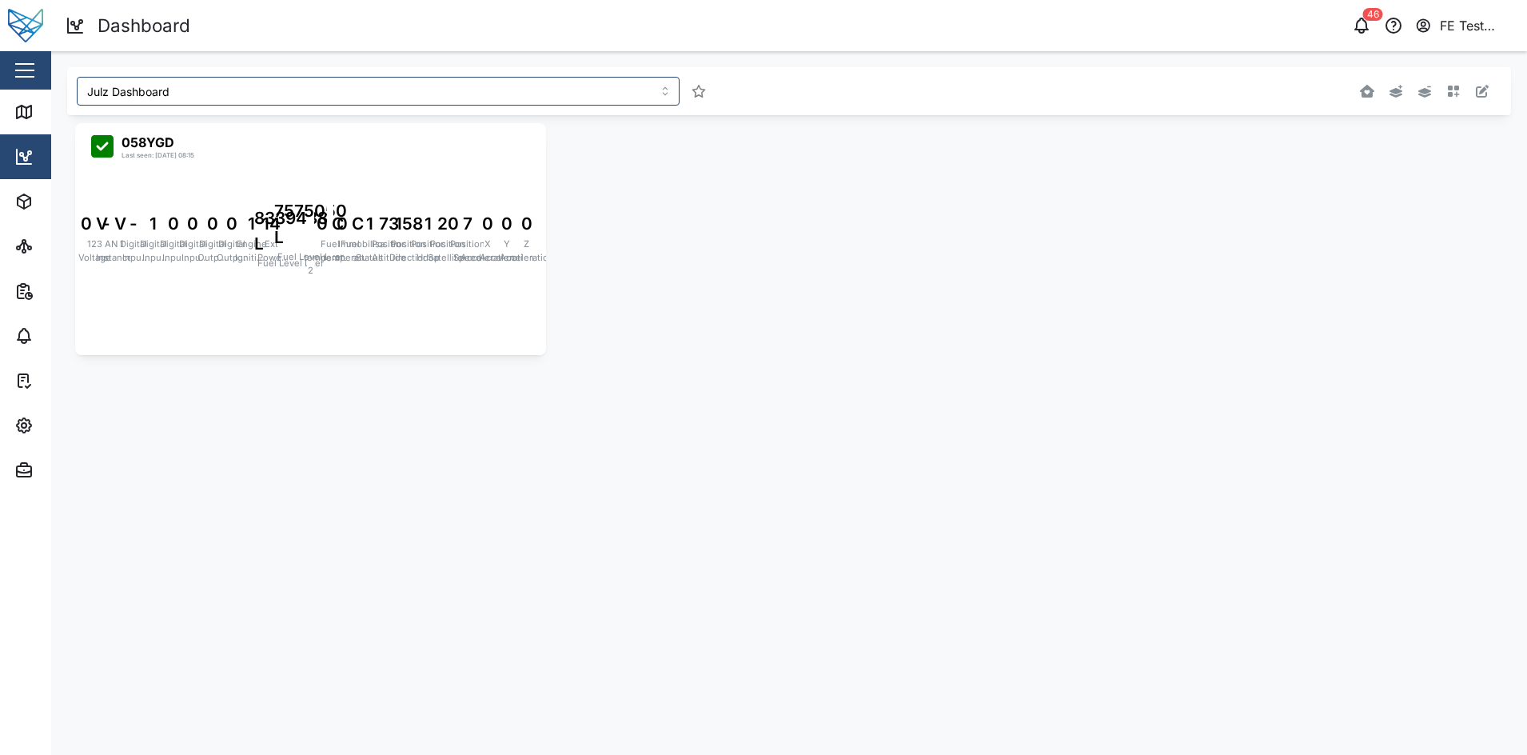
click at [1459, 80] on div at bounding box center [1205, 91] width 578 height 29
click at [1459, 87] on icon "button" at bounding box center [1454, 92] width 12 height 12
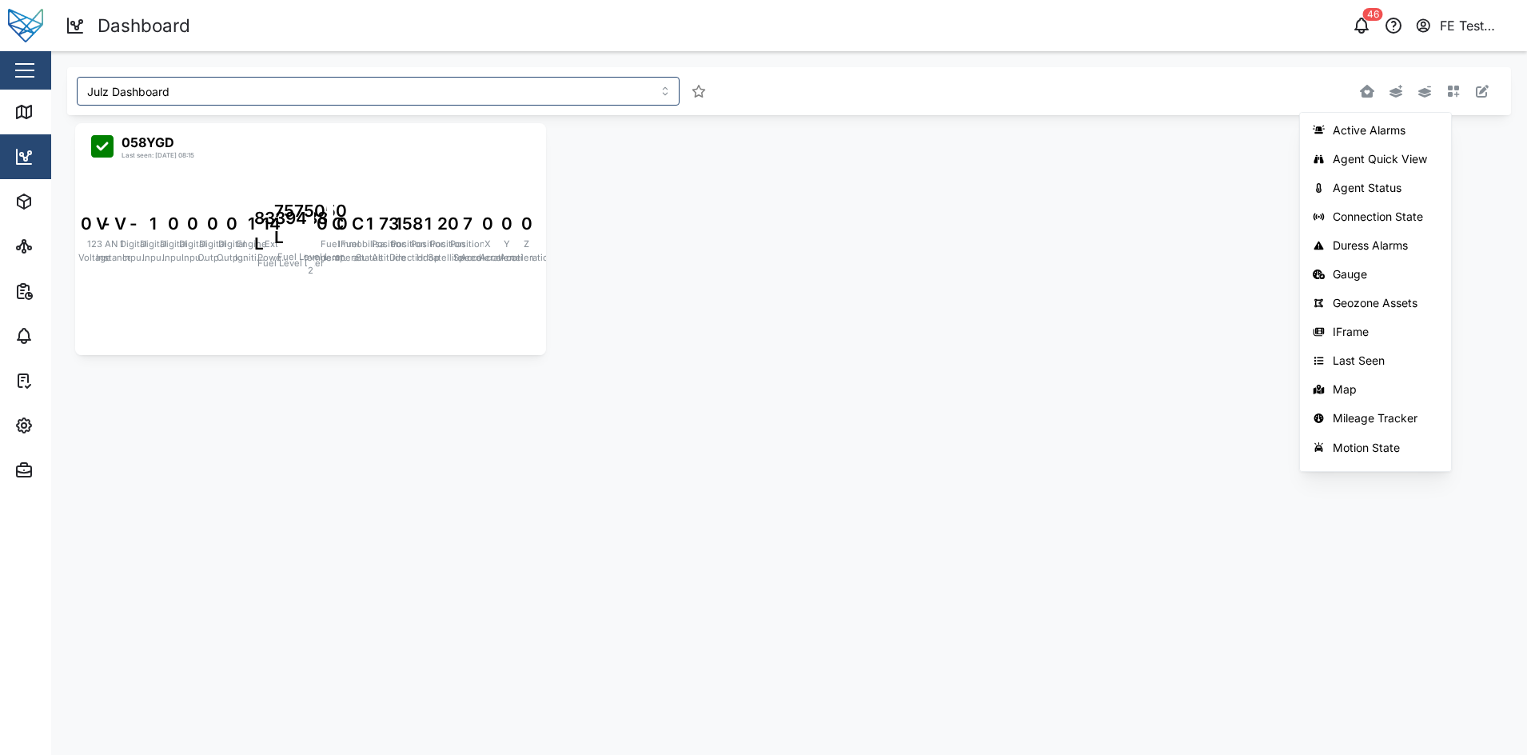
click at [1139, 310] on div "058YGD Last seen: [DATE] 08:15 0 V 123 Voltage - V AN 1 Instance - Digital Inpu…" at bounding box center [789, 239] width 1444 height 248
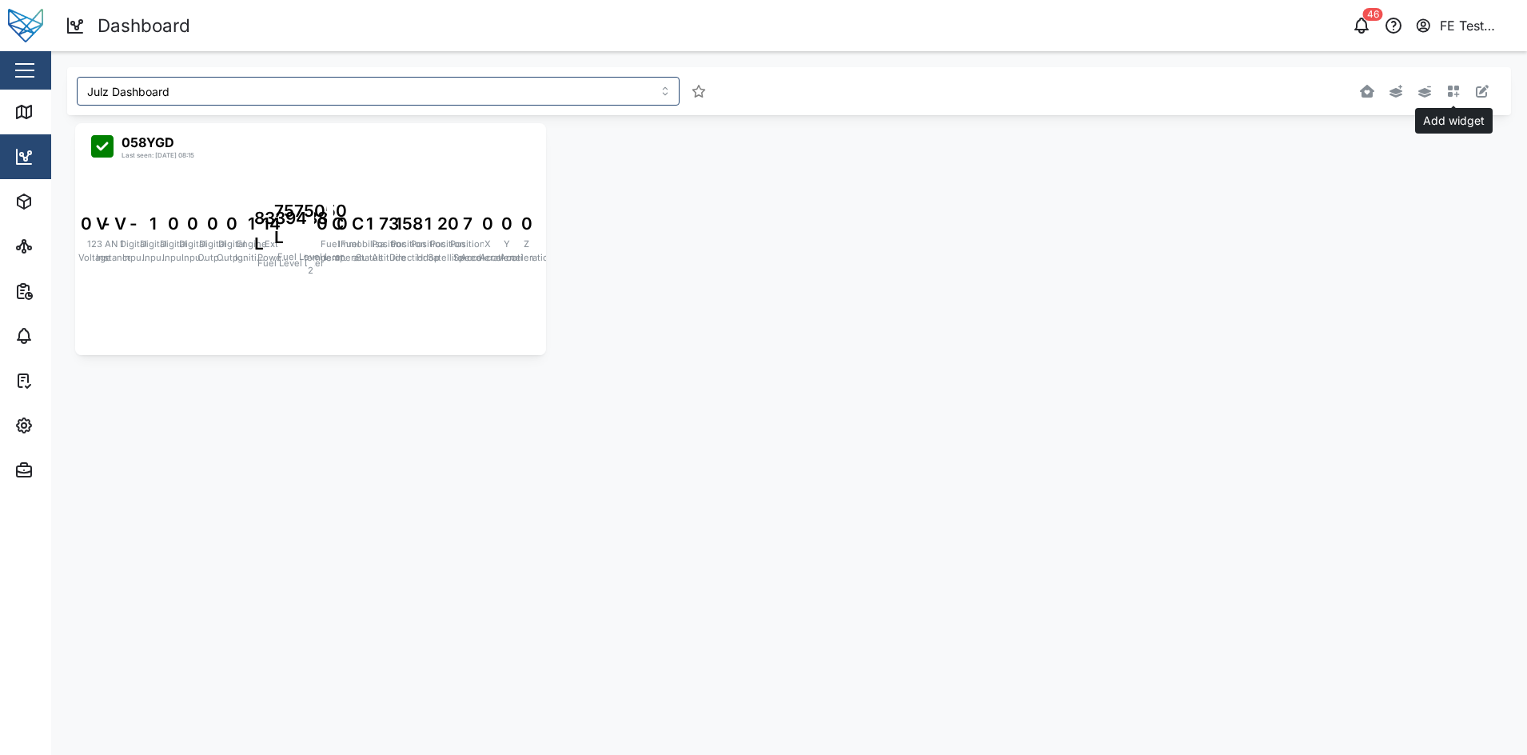
click at [1451, 101] on button "button" at bounding box center [1454, 91] width 22 height 22
click at [53, 86] on div "Julz Dashboard Active Alarms Agent Quick View Agent Status Connection State Dur…" at bounding box center [789, 215] width 1476 height 328
click at [41, 78] on div "Close" at bounding box center [104, 70] width 208 height 38
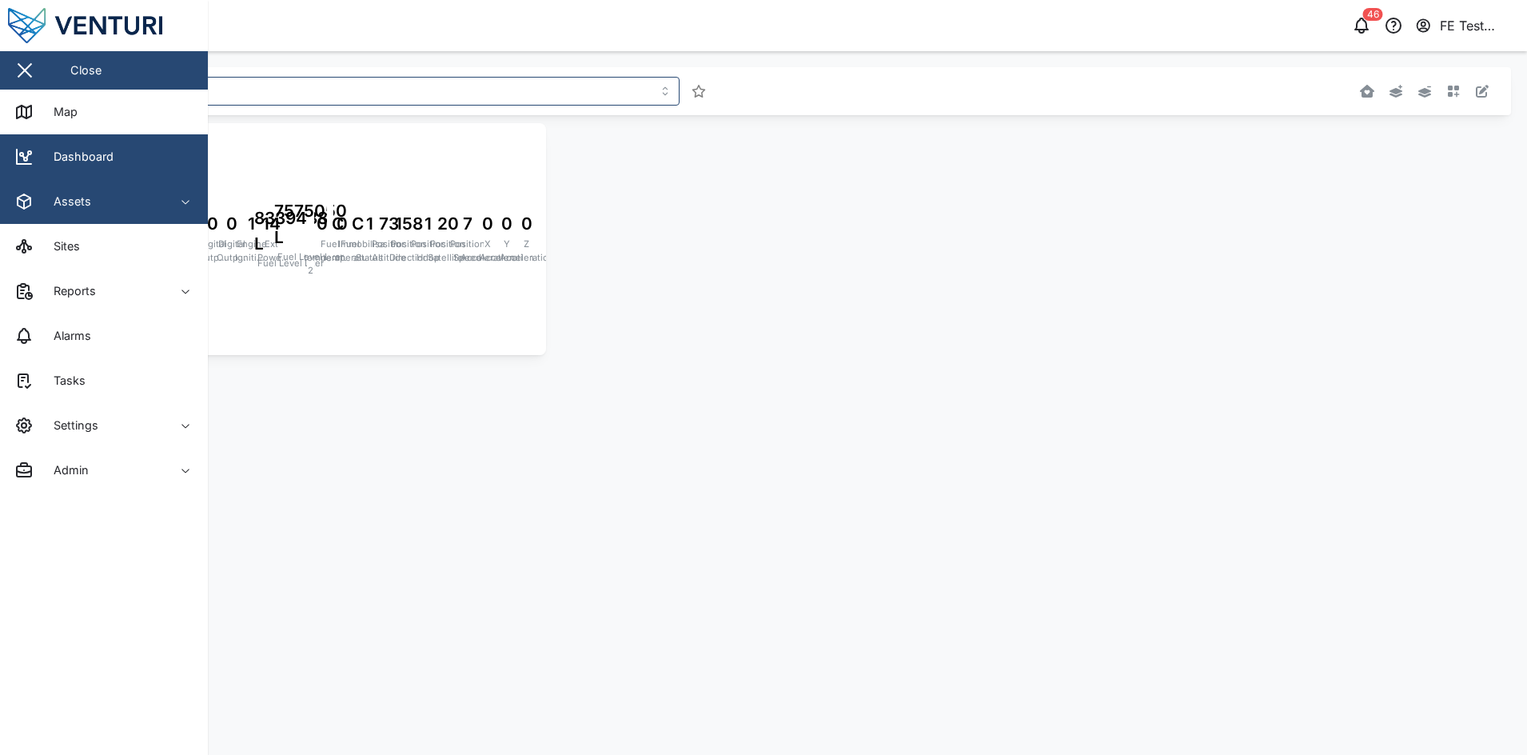
click at [105, 202] on div "Assets" at bounding box center [87, 201] width 146 height 19
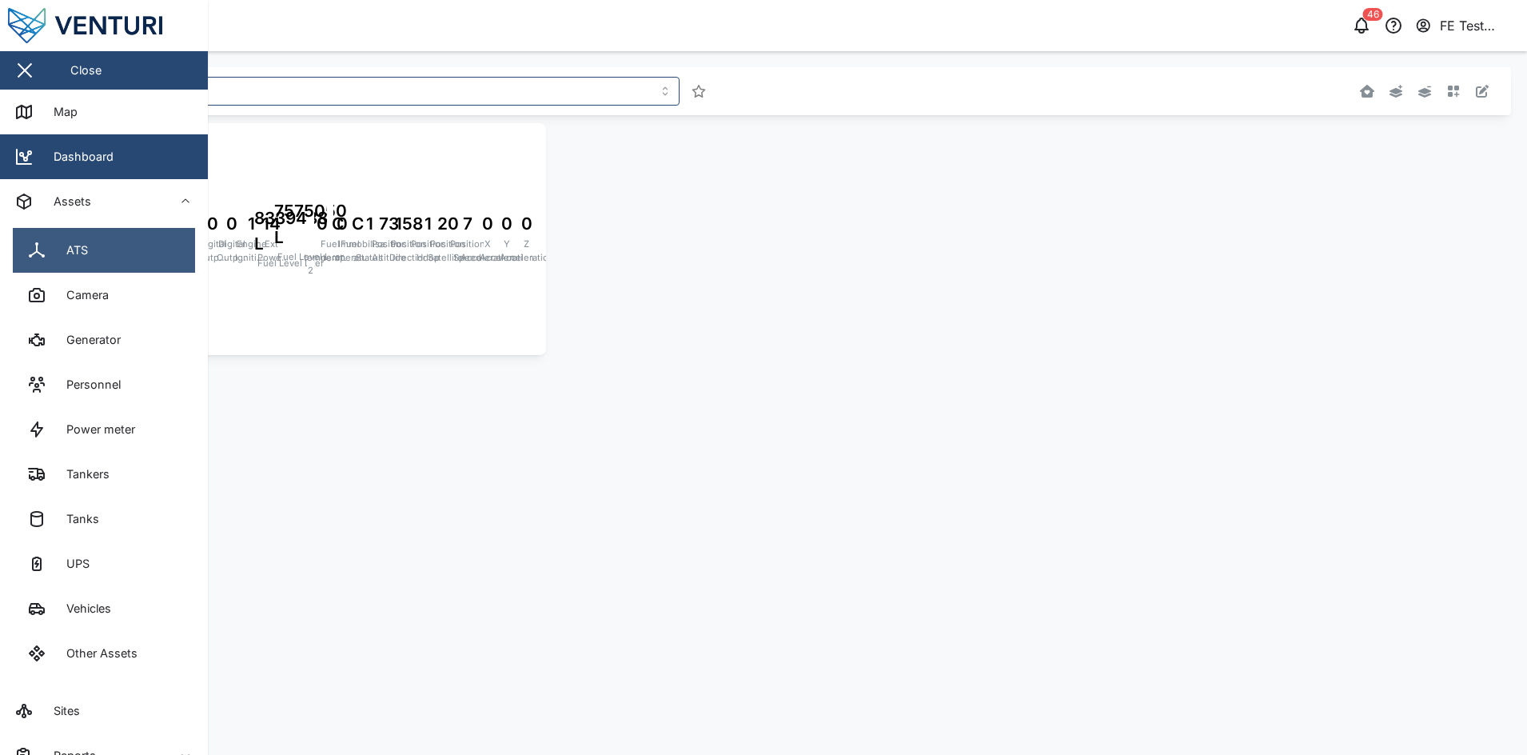
click at [134, 262] on link "ATS" at bounding box center [104, 250] width 182 height 45
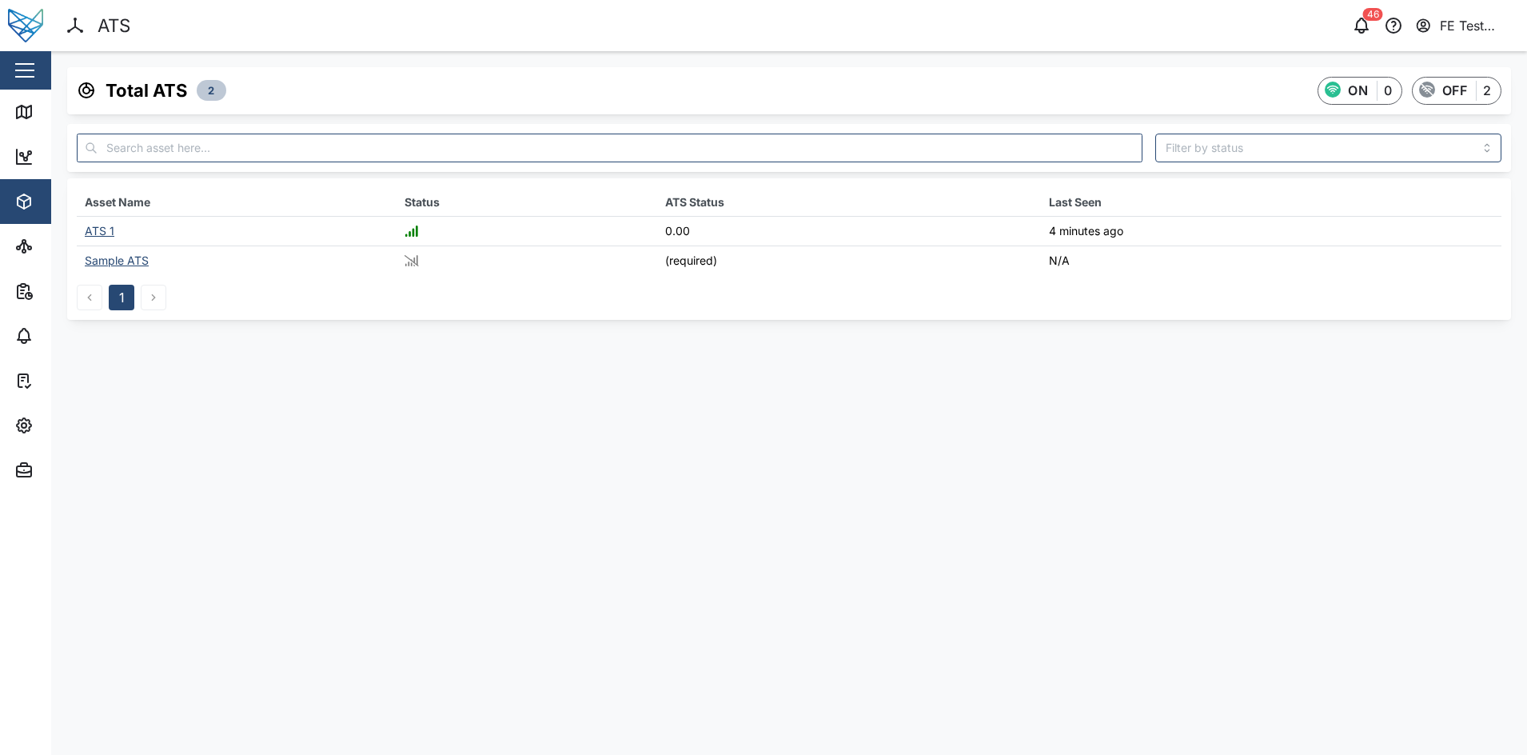
click at [102, 227] on div "ATS 1" at bounding box center [100, 231] width 30 height 14
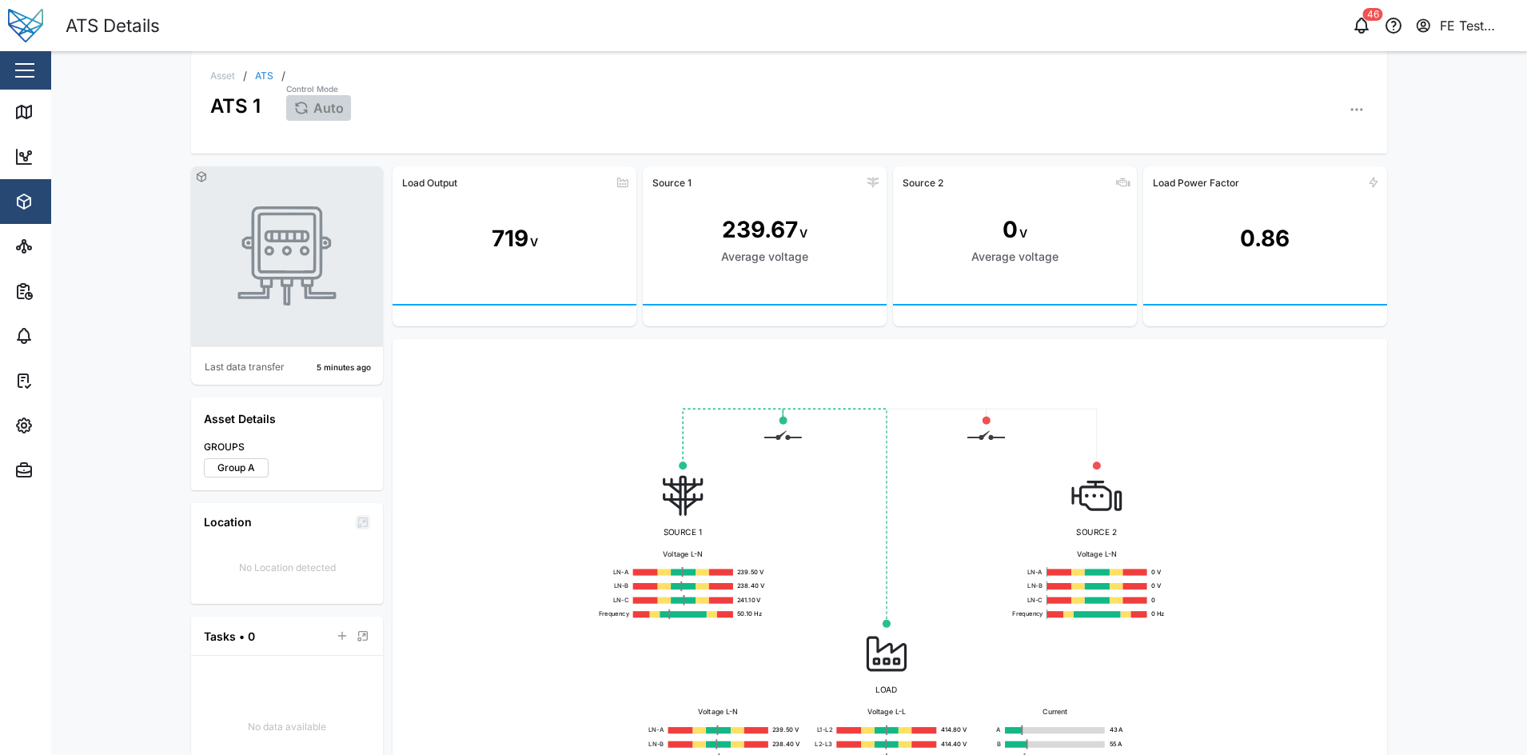
click at [1360, 119] on button "button" at bounding box center [1357, 109] width 22 height 22
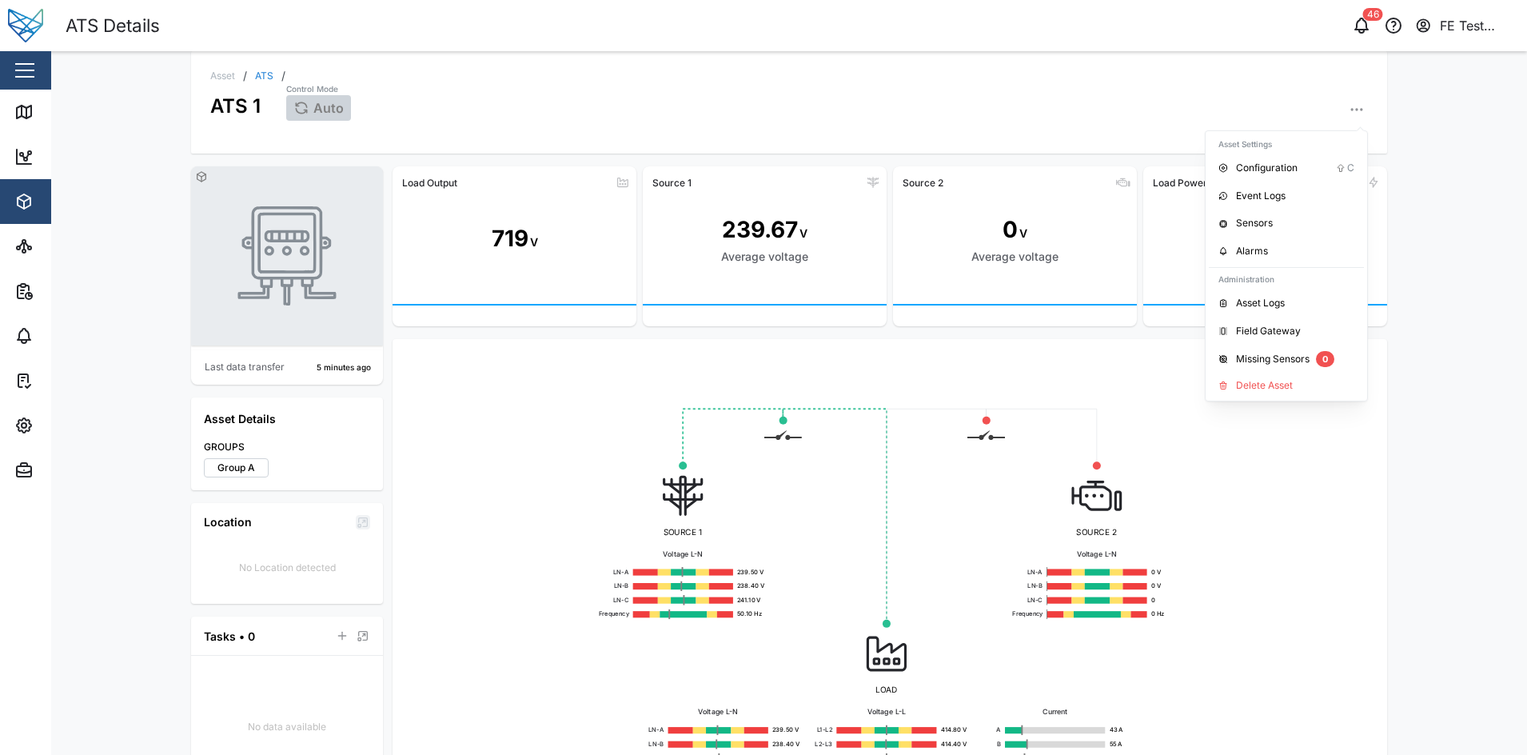
click at [896, 369] on div "SOURCE 1 Voltage L-N LN-A 239.50 V LN-B 238.40 V LN-C 241.10 V Frequency 50.10 …" at bounding box center [889, 592] width 969 height 480
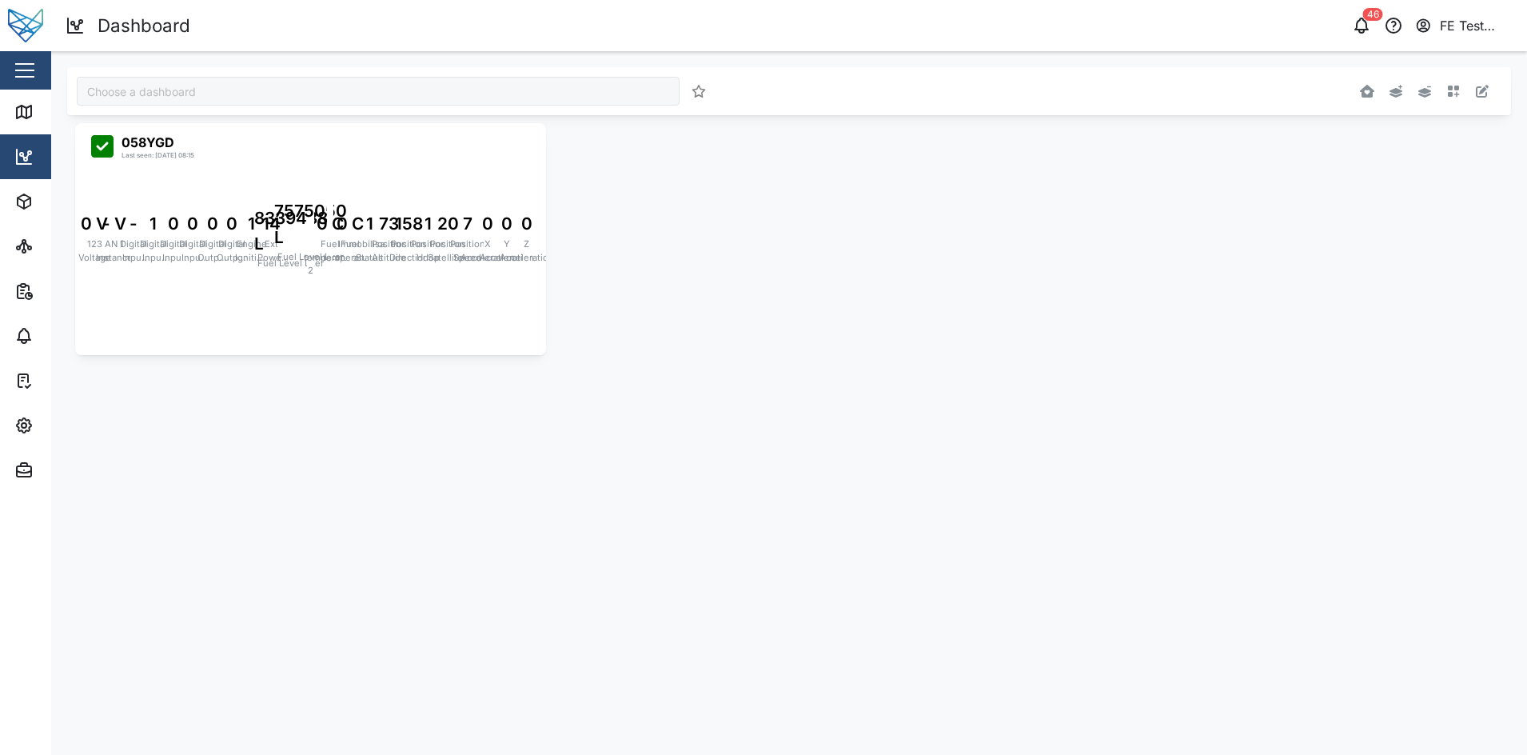
type input "Julz Dashboard"
click at [1446, 87] on button "button" at bounding box center [1454, 91] width 22 height 22
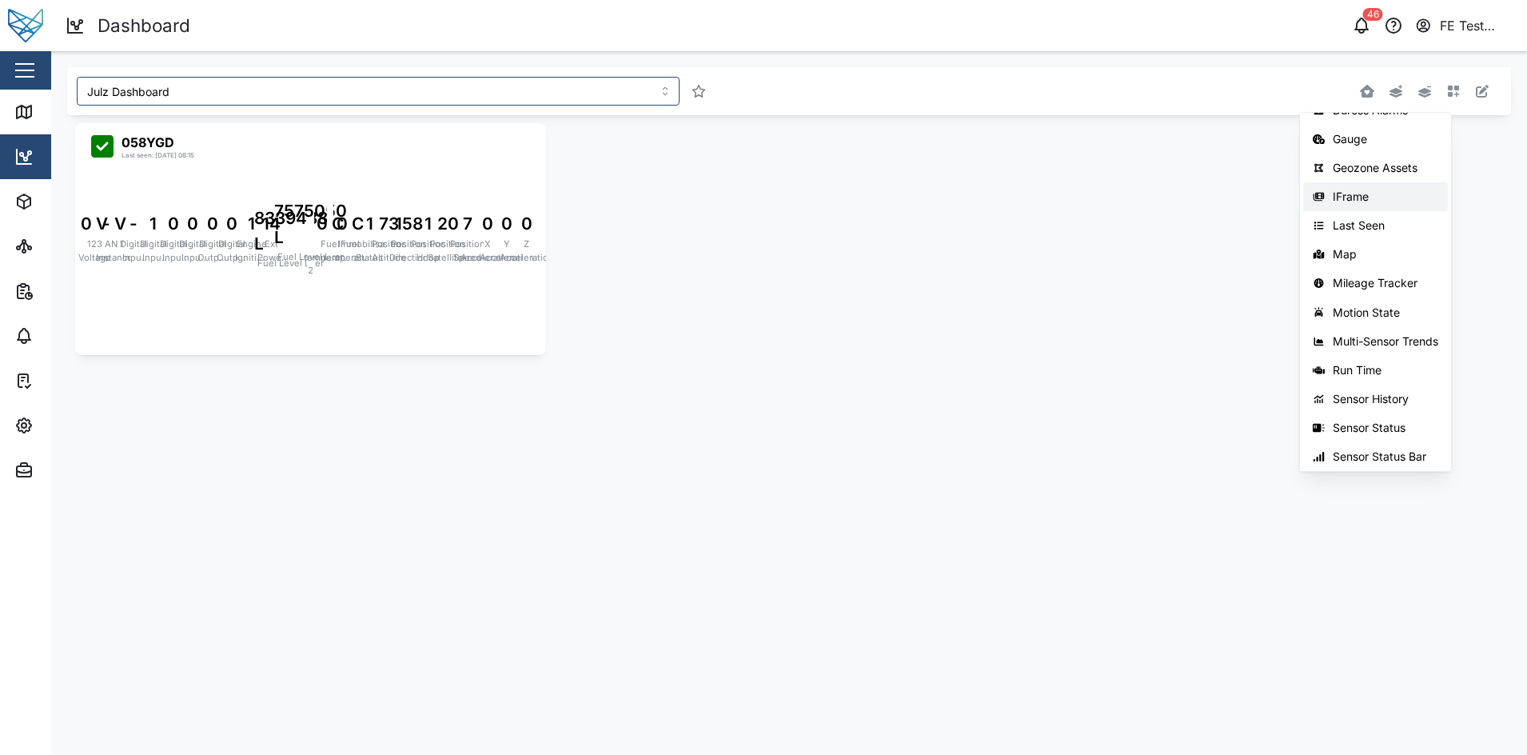
scroll to position [167, 0]
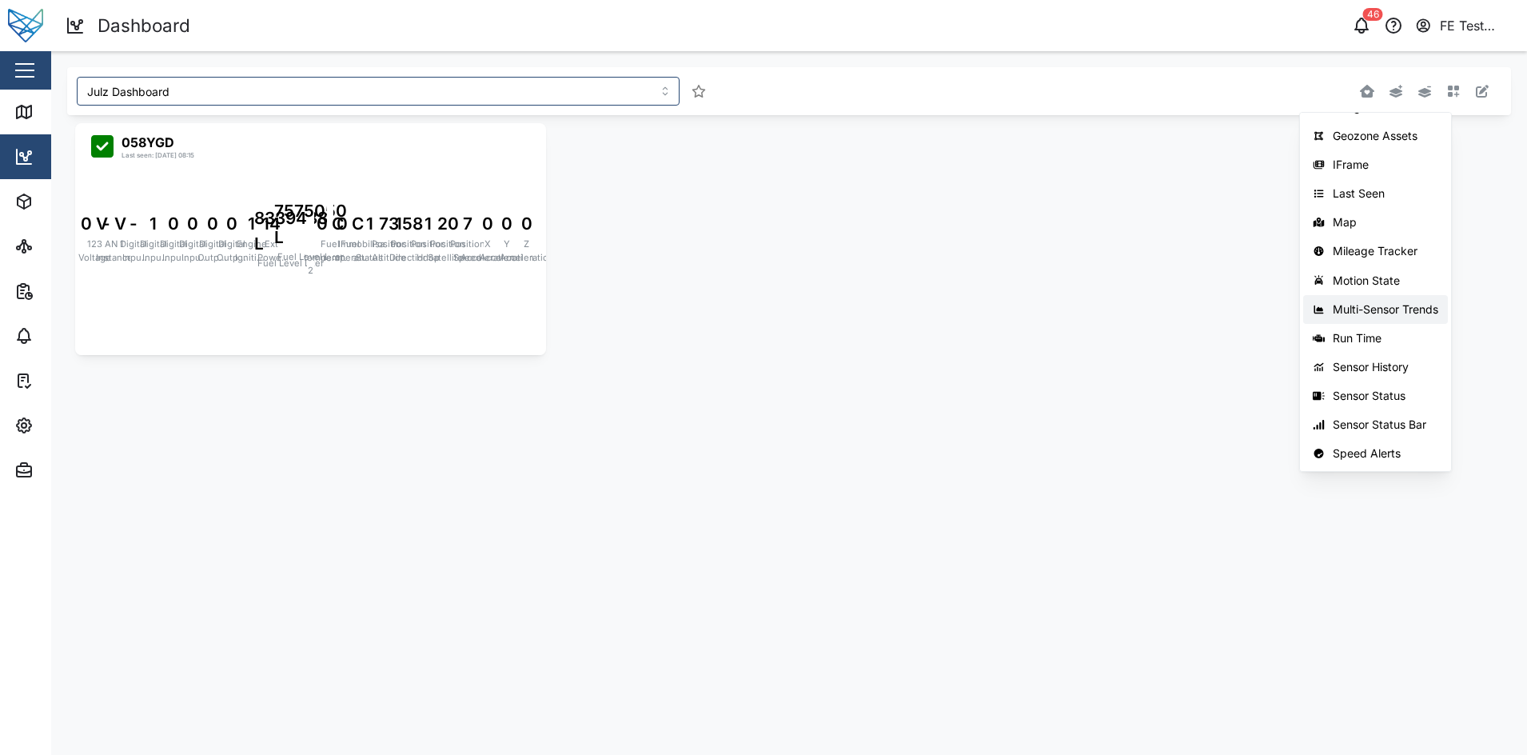
click at [1397, 303] on div "Multi-Sensor Trends" at bounding box center [1386, 309] width 106 height 13
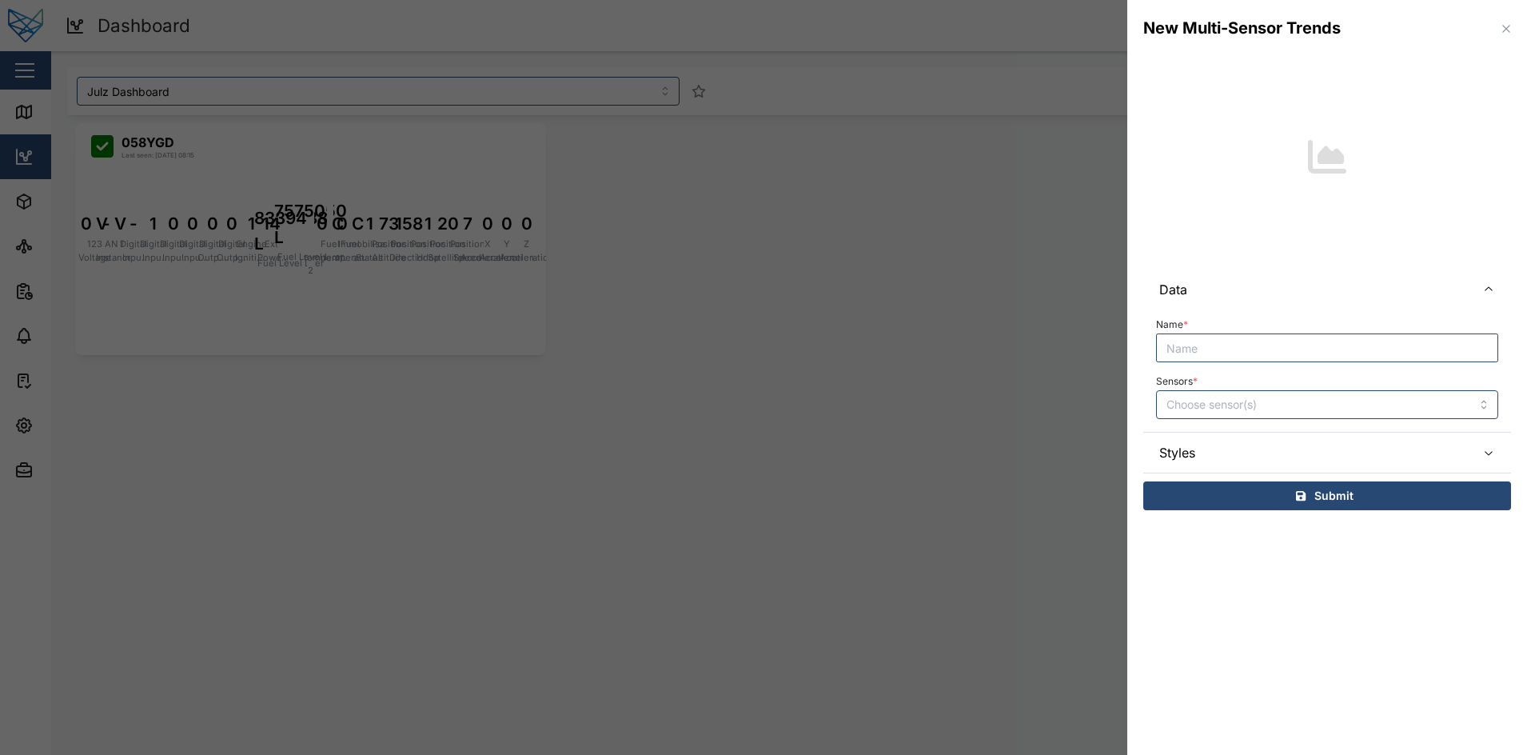
click at [1023, 258] on div at bounding box center [763, 377] width 1527 height 755
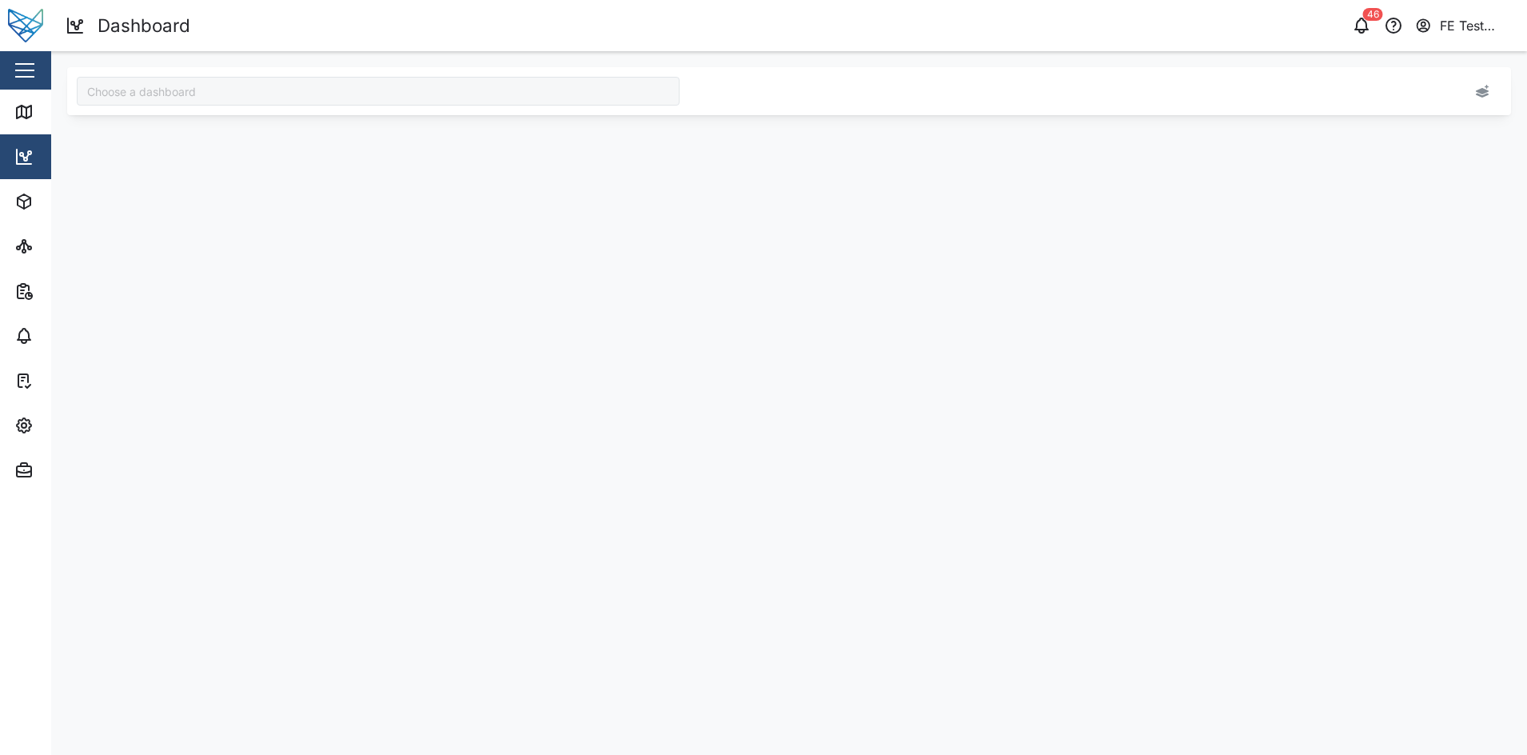
type input "Julz Dashboard"
type input "Audit Dashboard"
